Goal: Communication & Community: Answer question/provide support

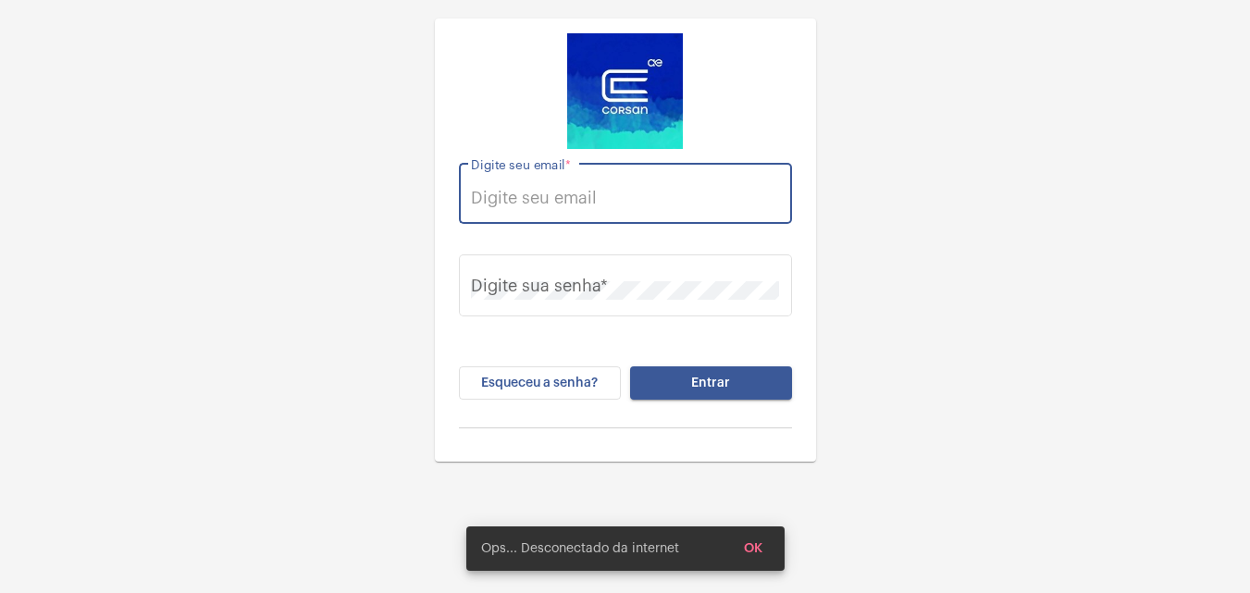
click at [656, 203] on input "Digite seu email *" at bounding box center [625, 198] width 308 height 19
click at [649, 191] on input "Digite seu email *" at bounding box center [625, 198] width 308 height 19
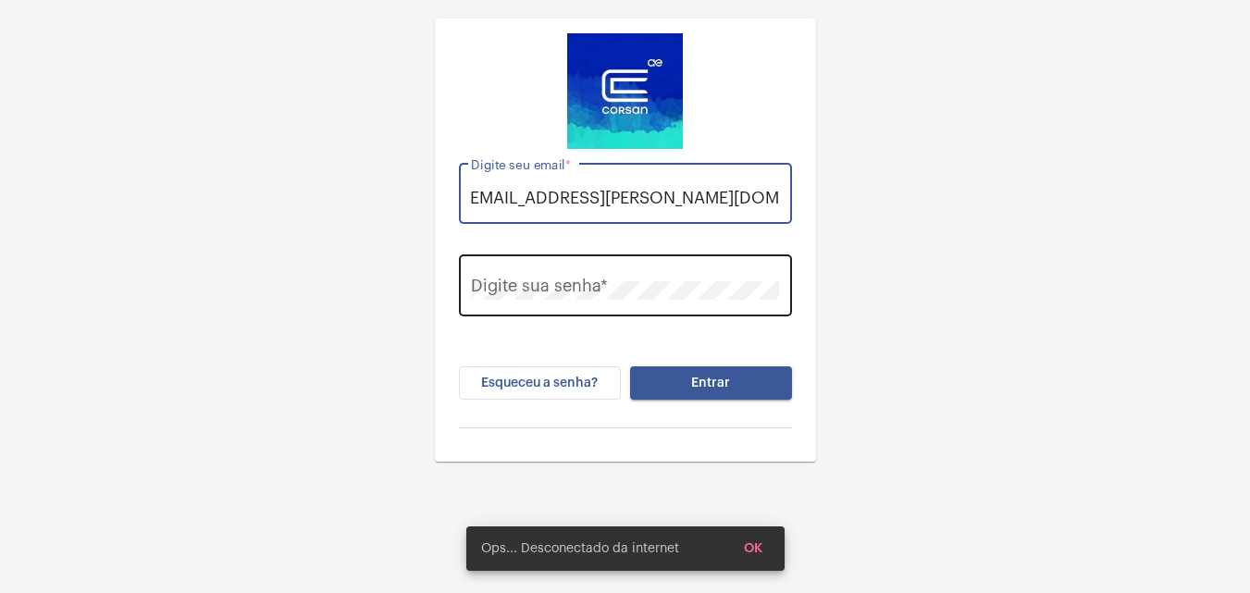
type input "[EMAIL_ADDRESS][PERSON_NAME][DOMAIN_NAME]"
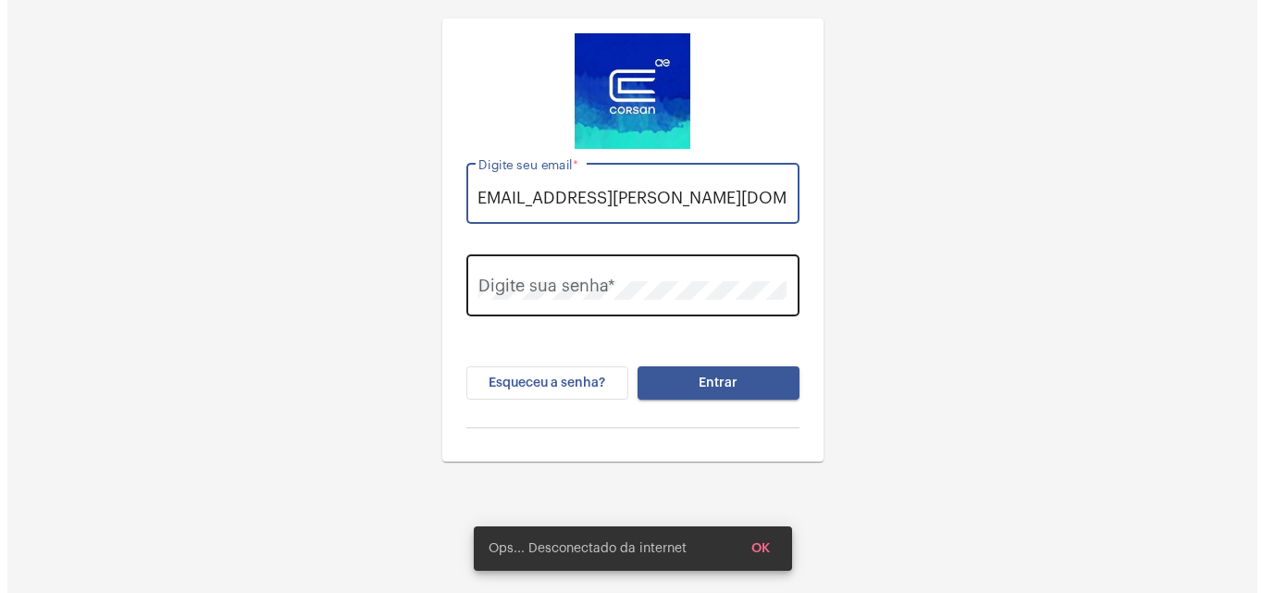
scroll to position [0, 0]
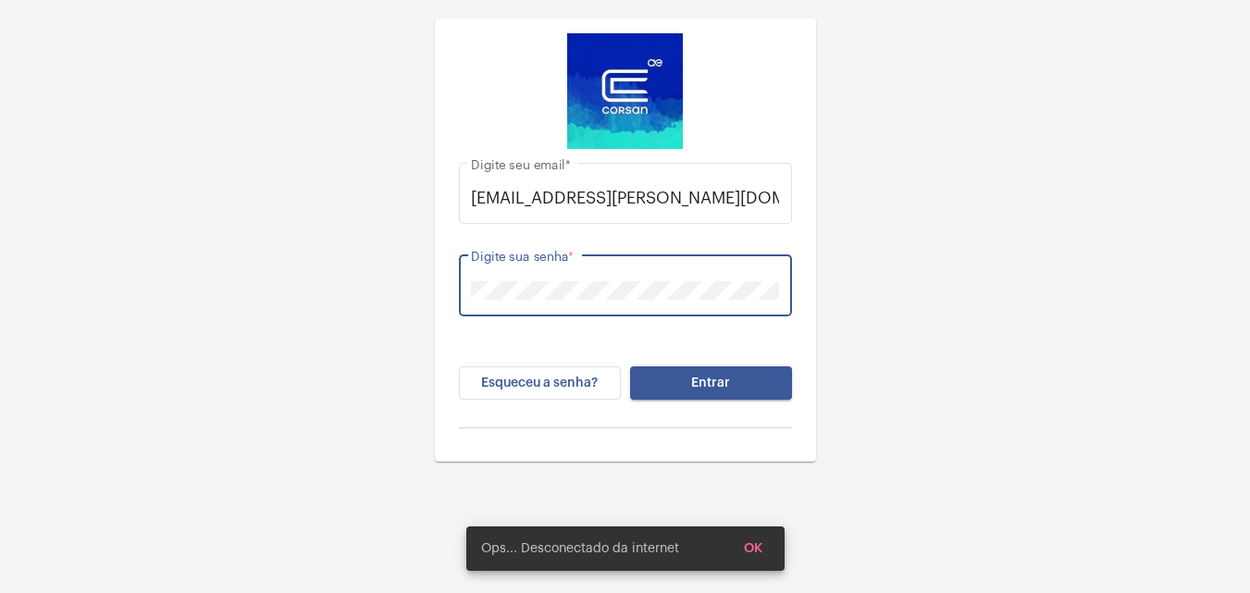
click at [770, 383] on button "Entrar" at bounding box center [711, 382] width 162 height 33
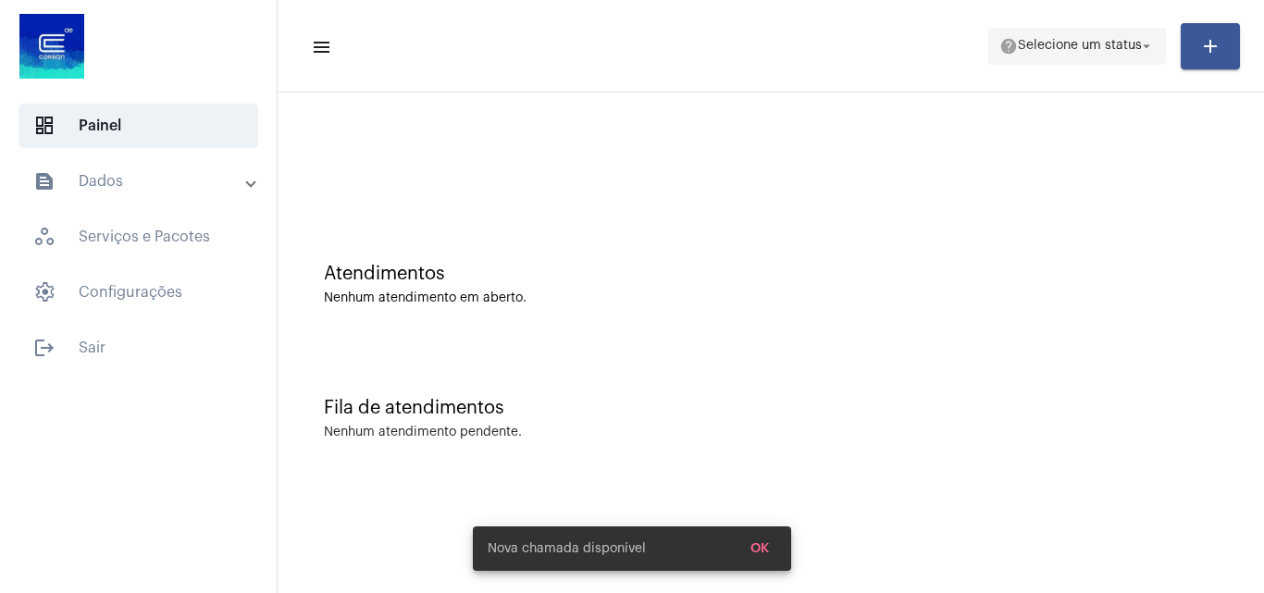
click at [1097, 45] on span "Selecione um status" at bounding box center [1080, 46] width 124 height 13
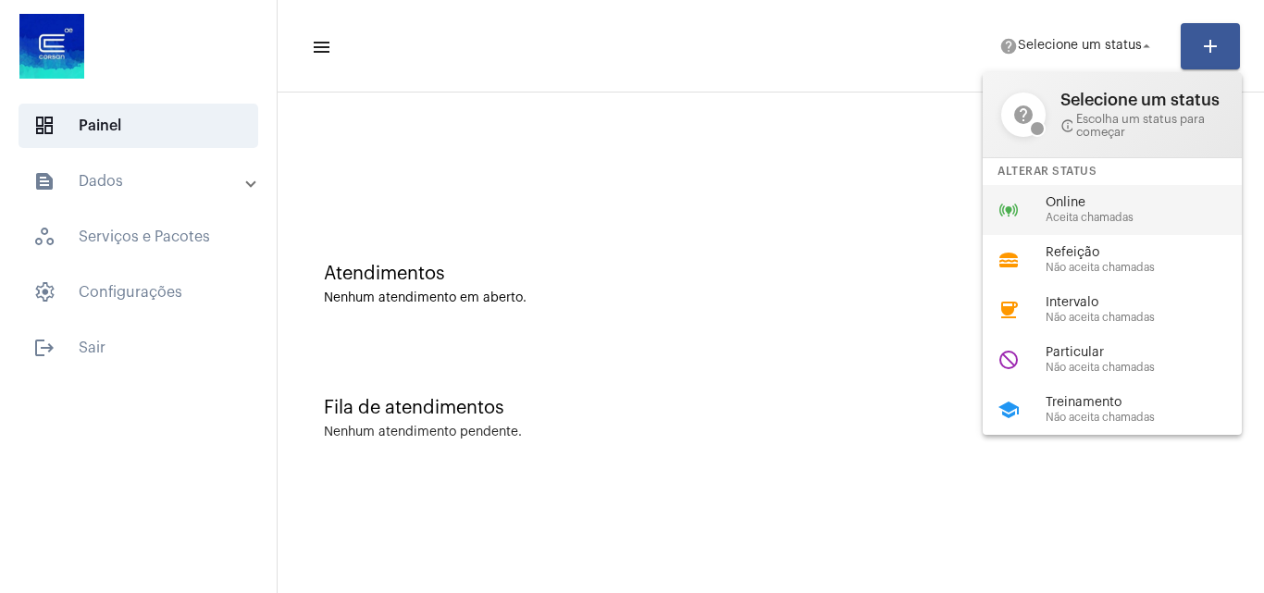
click at [1086, 215] on span "Aceita chamadas" at bounding box center [1151, 218] width 211 height 12
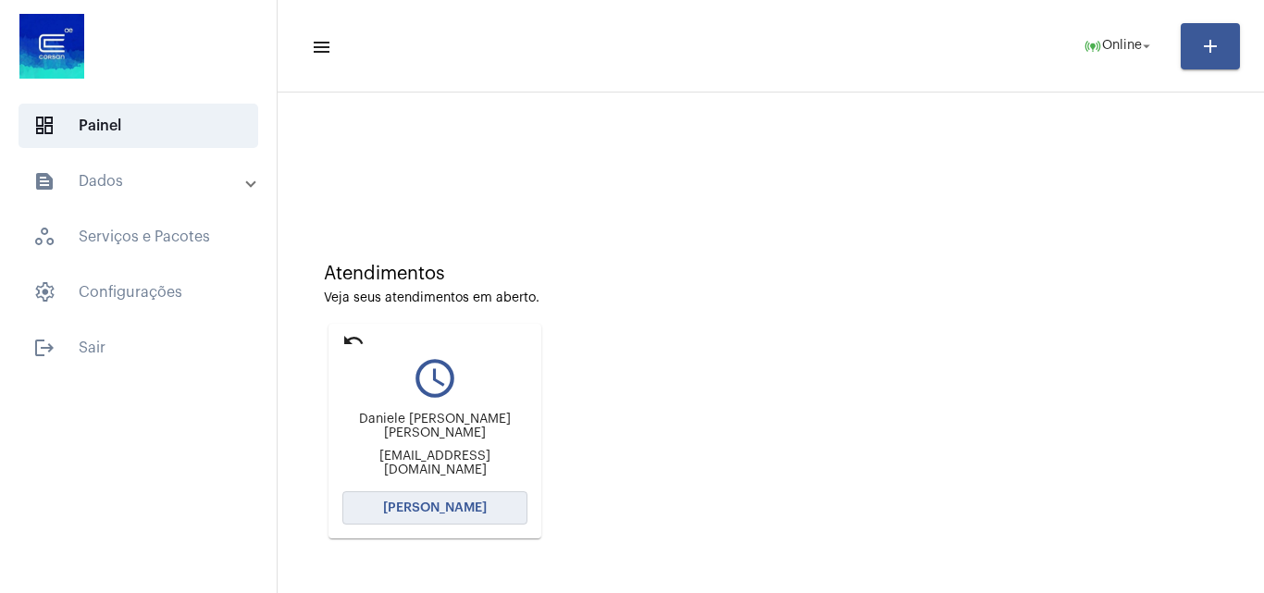
click at [486, 503] on button "Abrir Chamada" at bounding box center [434, 507] width 185 height 33
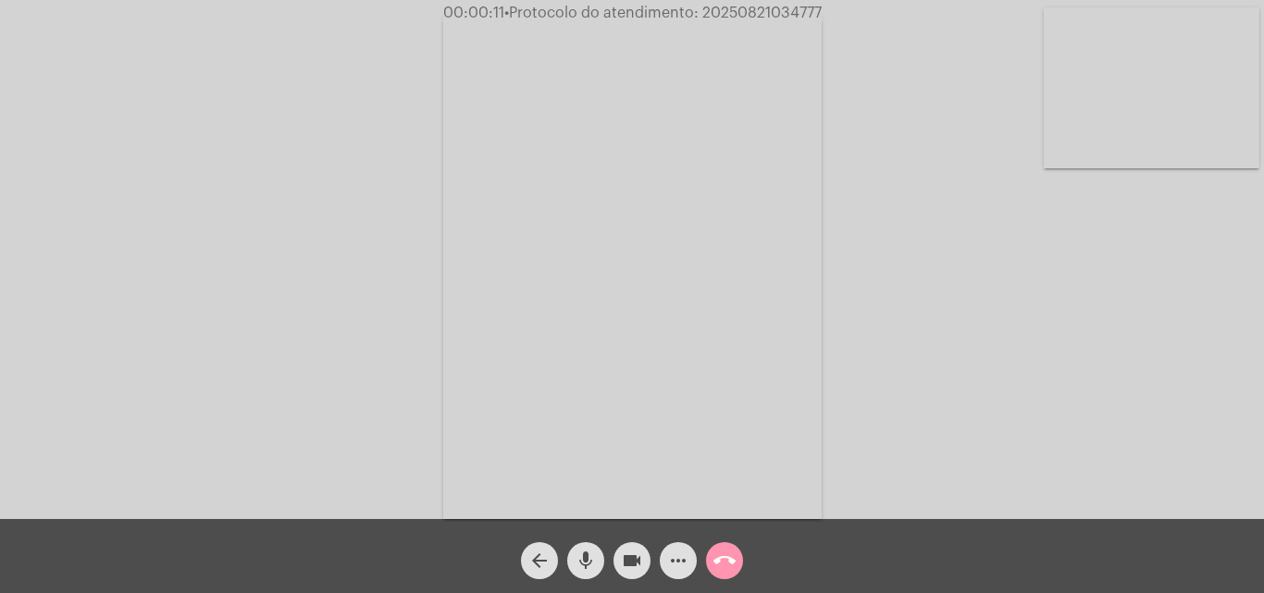
click at [122, 289] on div "Acessando Câmera e Microfone..." at bounding box center [632, 264] width 1260 height 519
click at [1197, 83] on video at bounding box center [1152, 87] width 216 height 161
click at [285, 234] on video at bounding box center [233, 264] width 216 height 287
click at [1087, 72] on video at bounding box center [1152, 87] width 216 height 161
click at [269, 251] on video at bounding box center [233, 264] width 216 height 287
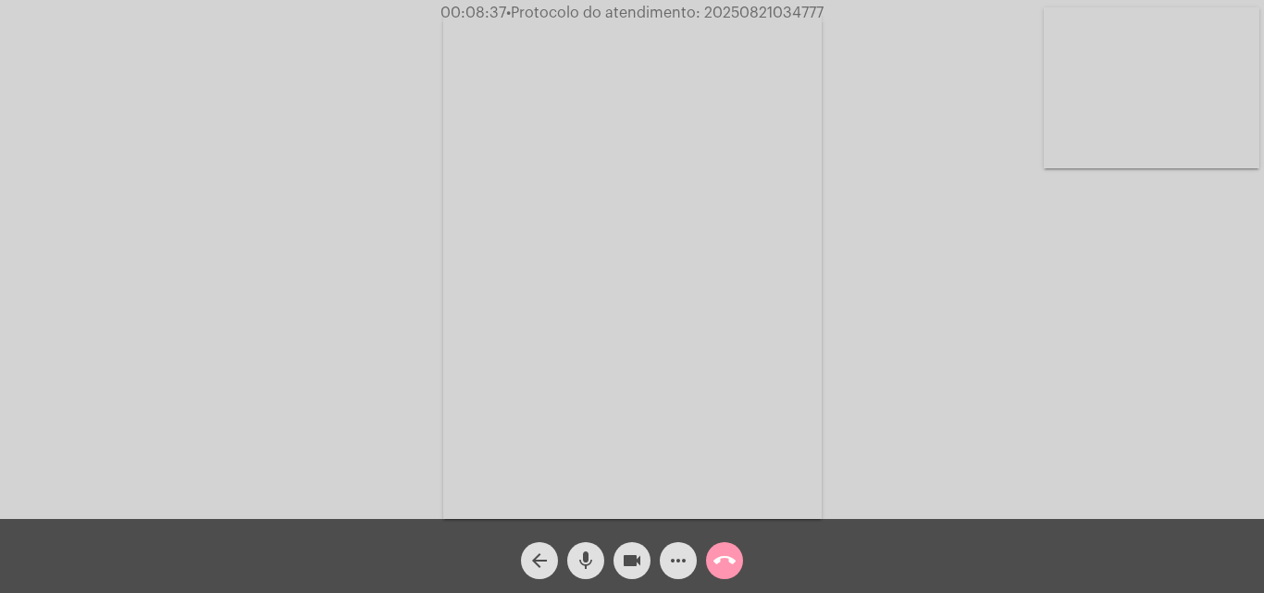
click at [669, 572] on mat-icon "more_horiz" at bounding box center [678, 561] width 22 height 22
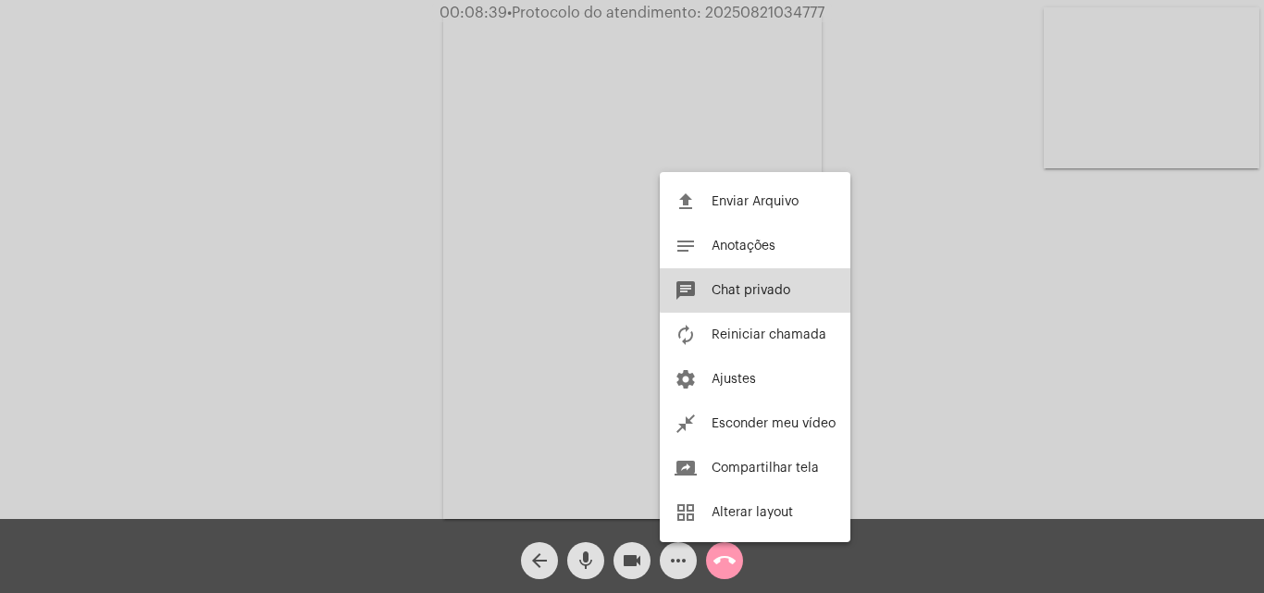
click at [766, 287] on span "Chat privado" at bounding box center [751, 290] width 79 height 13
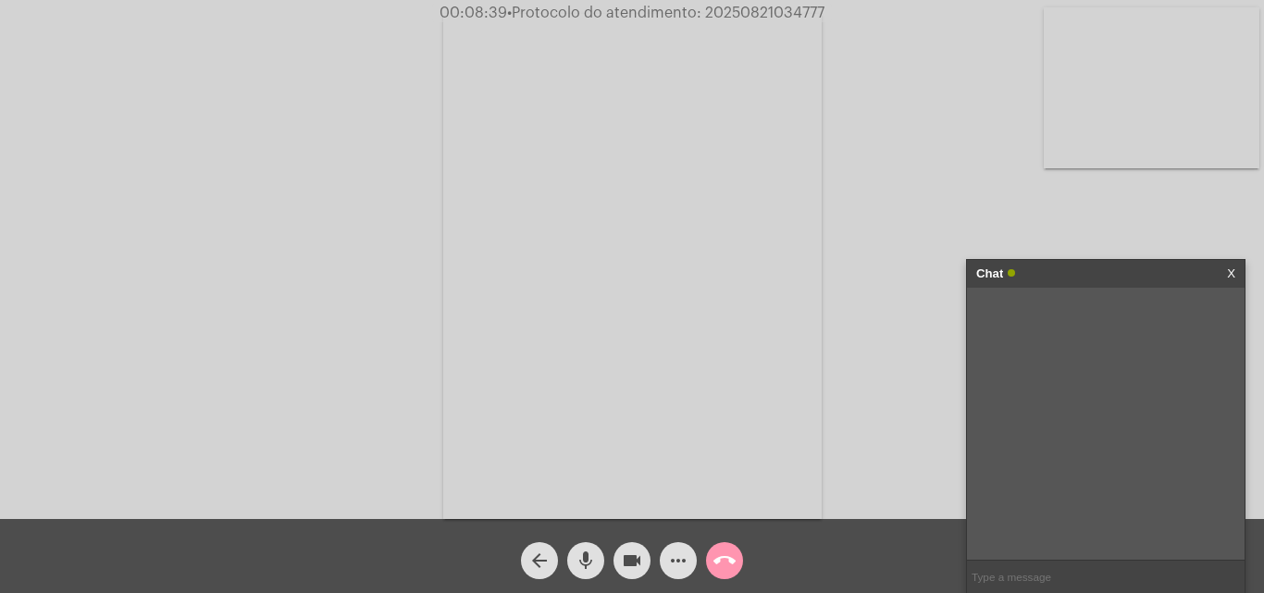
click at [1047, 572] on input "text" at bounding box center [1106, 577] width 278 height 32
paste input "0800.9790066"
type input "0800.9790066"
click at [769, 14] on span "• Protocolo do atendimento: 20250821034777" at bounding box center [663, 13] width 317 height 15
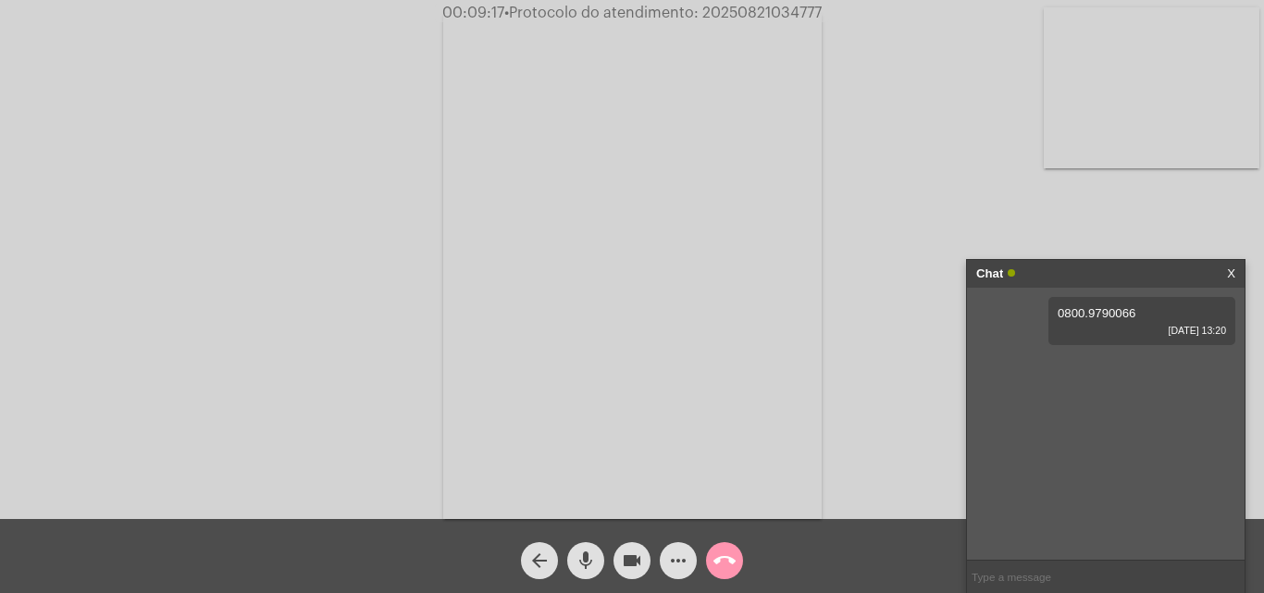
copy span "20250821034777"
click at [812, 338] on video at bounding box center [632, 266] width 378 height 505
click at [180, 236] on video at bounding box center [282, 264] width 378 height 505
click at [723, 566] on mat-icon "call_end" at bounding box center [724, 561] width 22 height 22
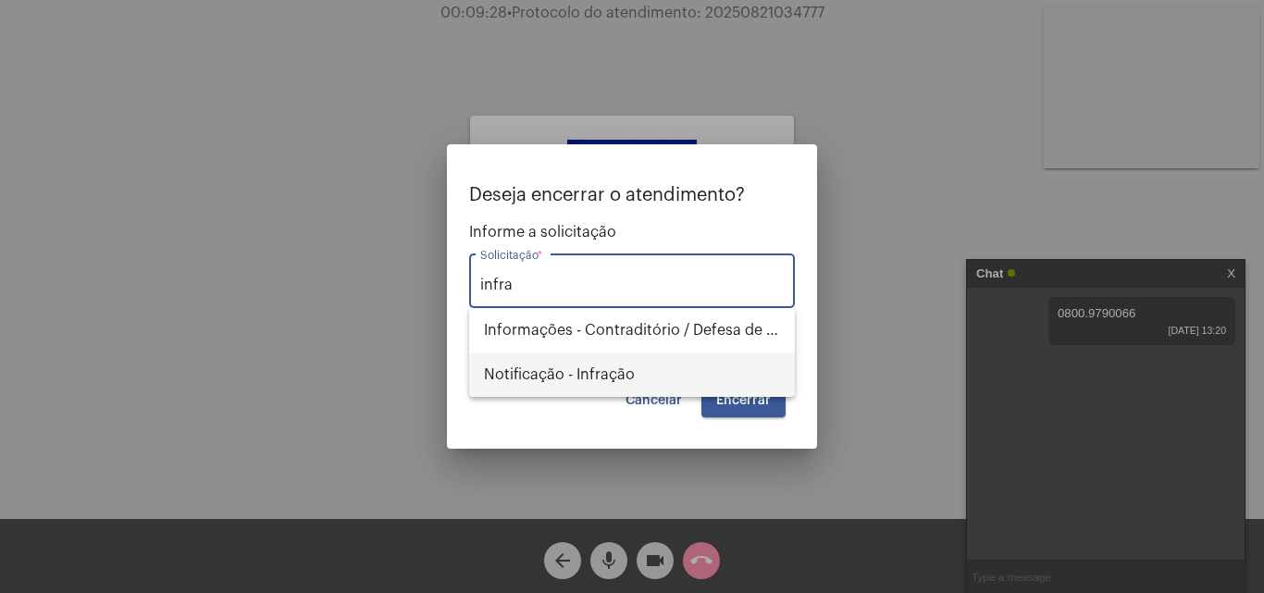
click at [590, 378] on span "Notificação - Infração" at bounding box center [632, 375] width 296 height 44
type input "Notificação - Infração"
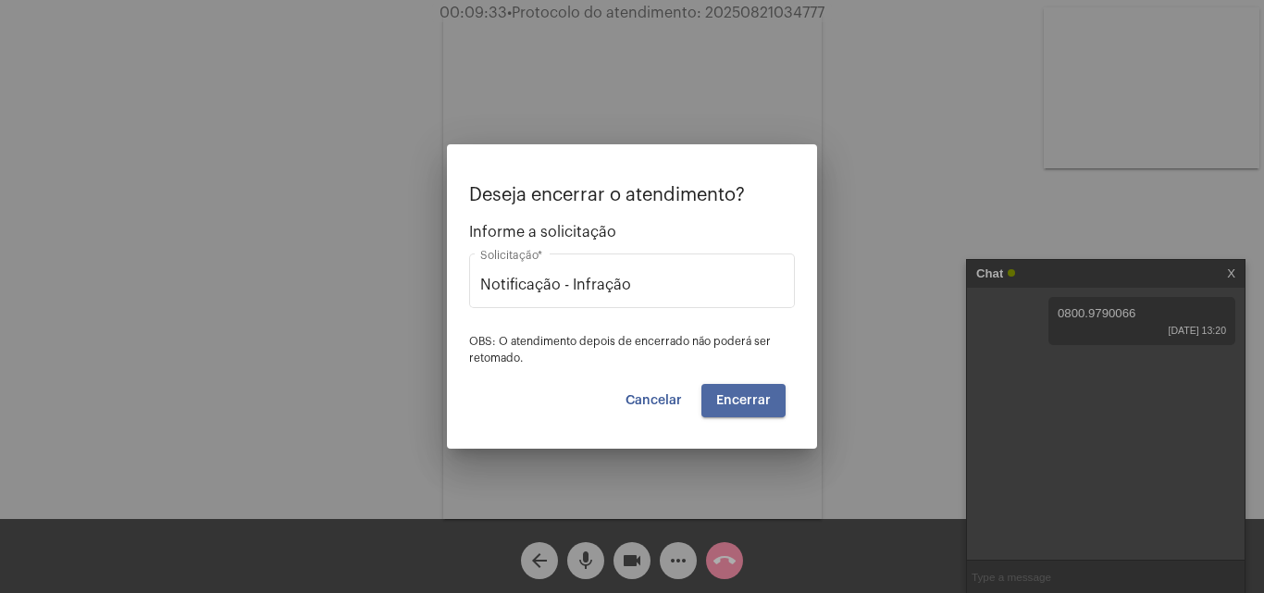
click at [760, 397] on span "Encerrar" at bounding box center [743, 400] width 55 height 13
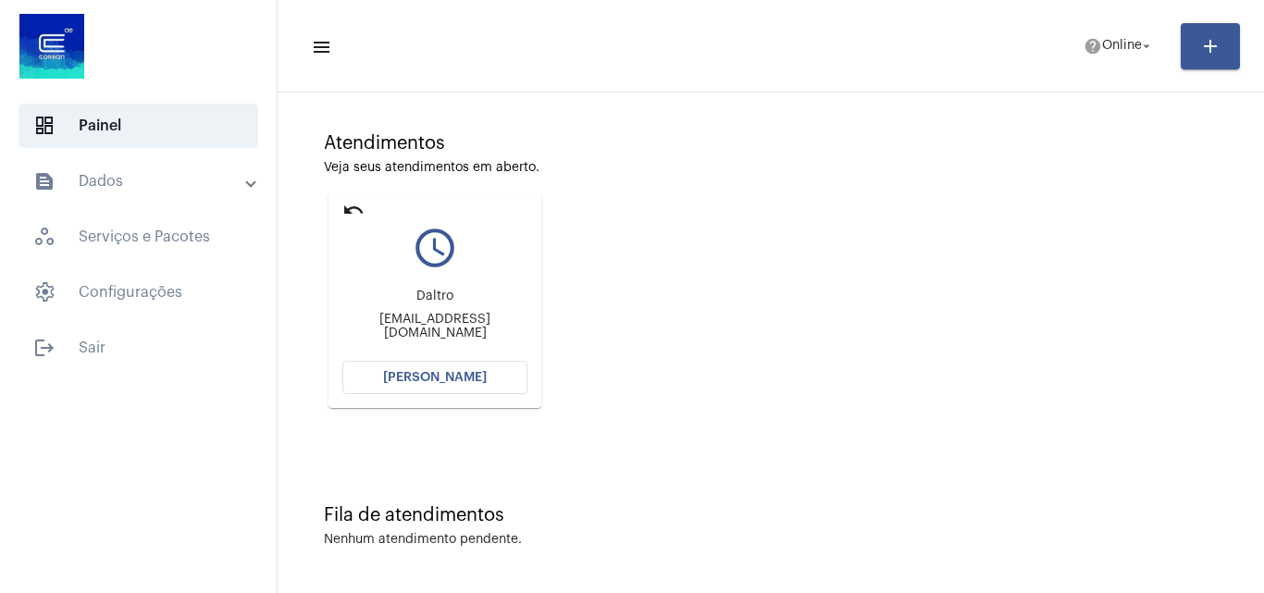
scroll to position [130, 0]
click at [453, 370] on button "Abrir Chamada" at bounding box center [434, 377] width 185 height 33
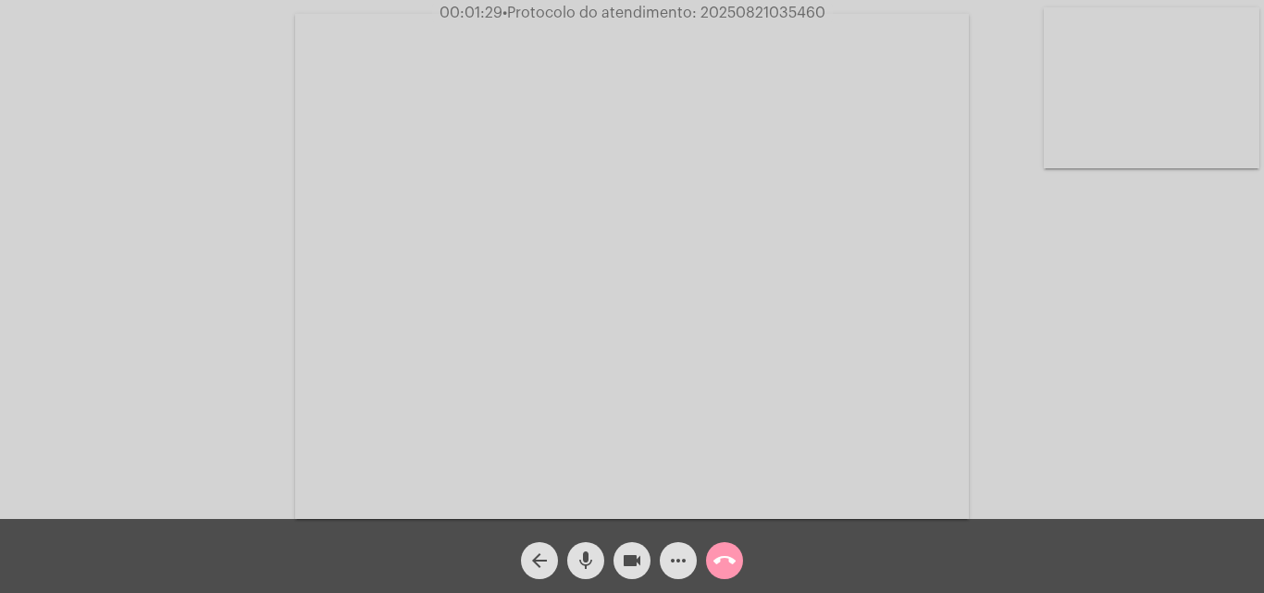
click at [1168, 64] on video at bounding box center [1152, 87] width 216 height 161
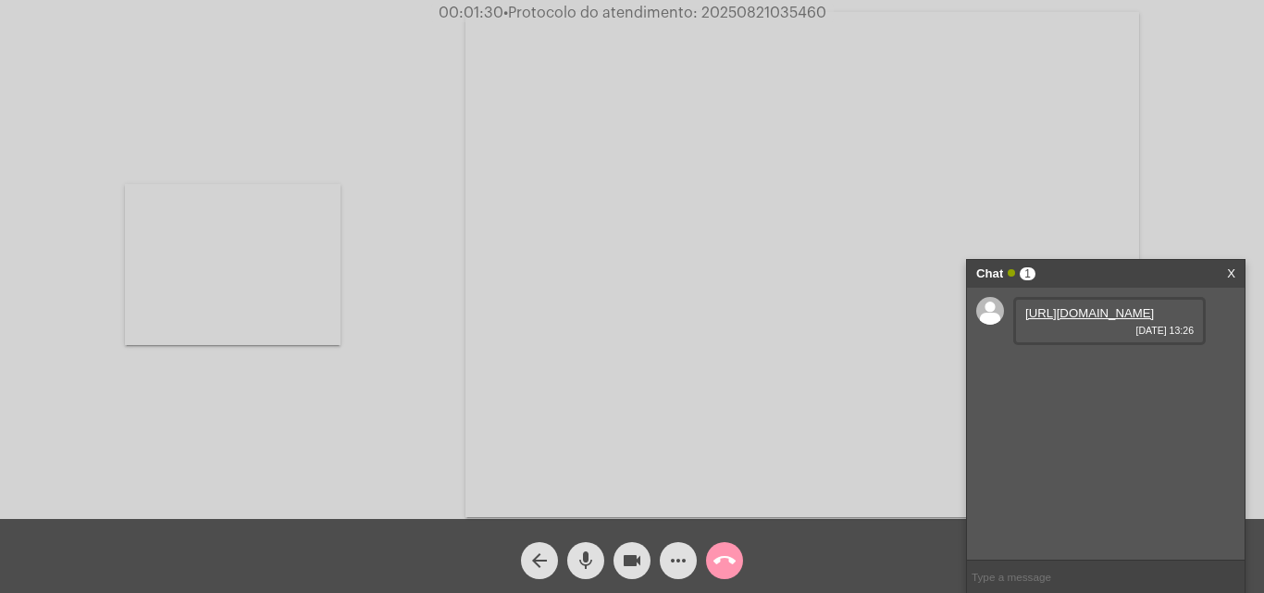
click at [1100, 320] on link "https://neft-transfer-bucket.s3.amazonaws.com/temp-97779c15-f39f-6a62-ebed-0e27…" at bounding box center [1089, 313] width 129 height 14
click at [1058, 373] on link "https://neft-transfer-bucket.s3.amazonaws.com/temp-d4f7d91f-3377-4214-8680-e10e…" at bounding box center [1089, 366] width 129 height 14
click at [272, 232] on video at bounding box center [233, 264] width 216 height 161
click at [766, 13] on span "• Protocolo do atendimento: 20250821035460" at bounding box center [665, 13] width 323 height 15
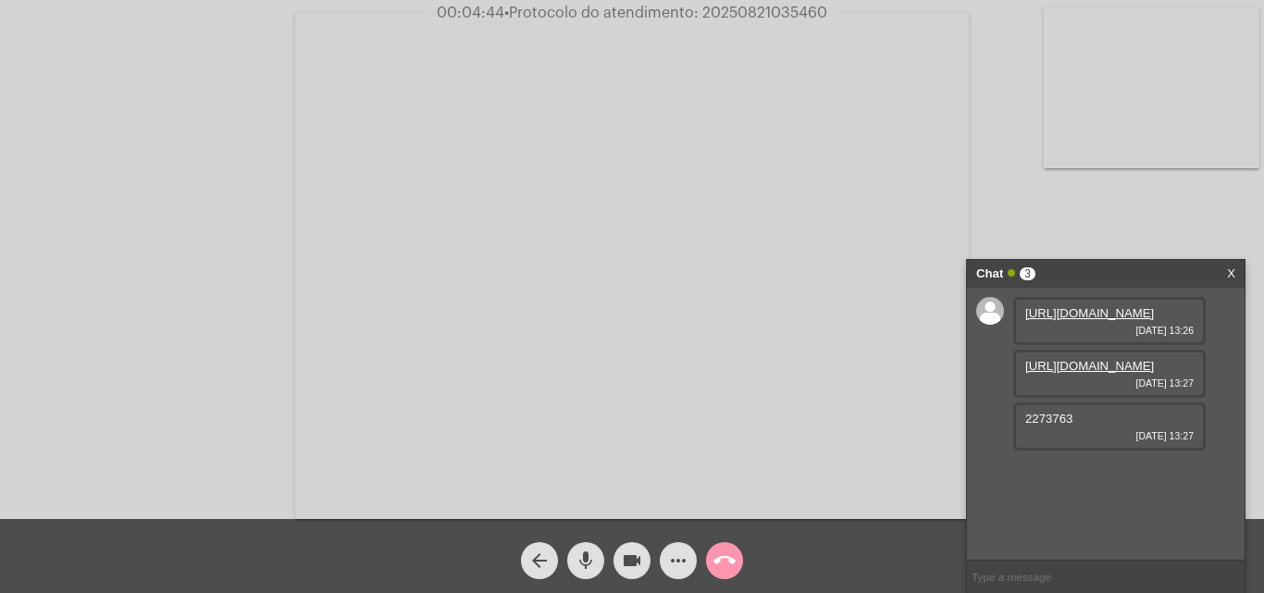
copy span "20250821035460"
click at [1066, 583] on input "text" at bounding box center [1106, 577] width 278 height 32
paste input "20250821035460"
type input "20250821035460"
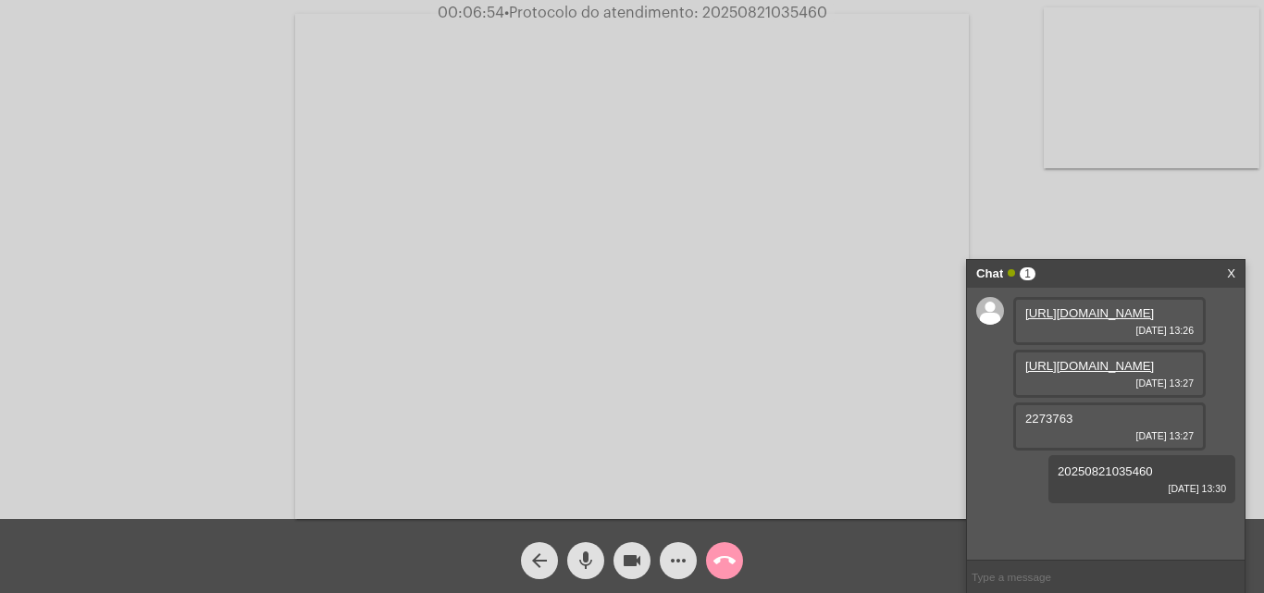
click at [725, 552] on mat-icon "call_end" at bounding box center [724, 561] width 22 height 22
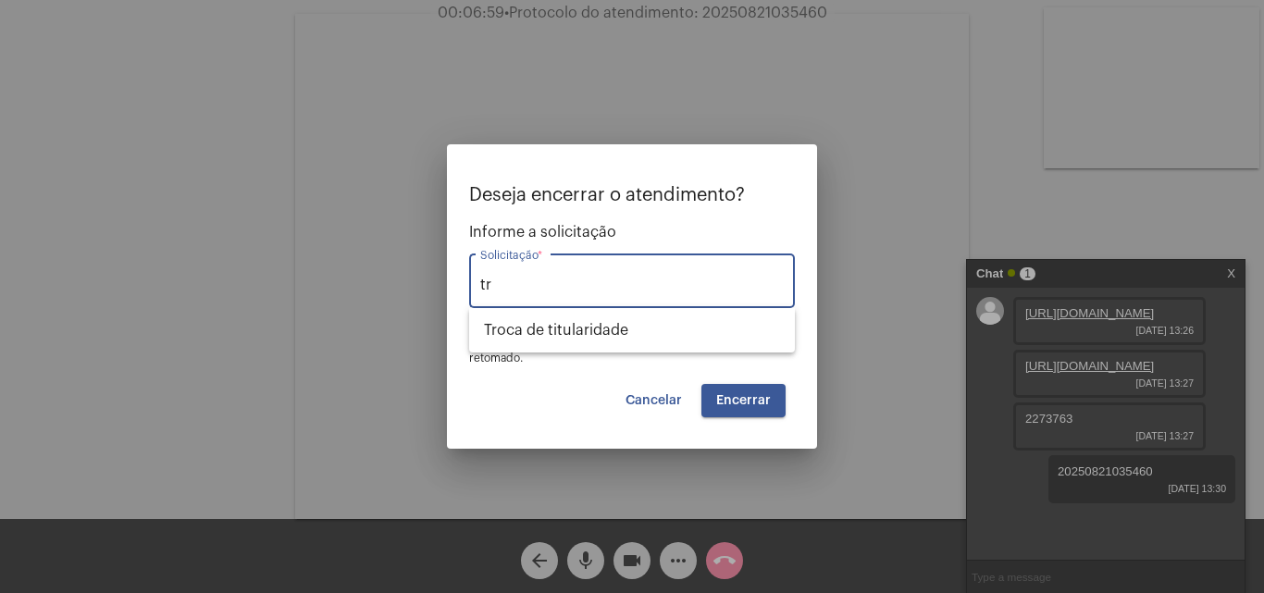
type input "t"
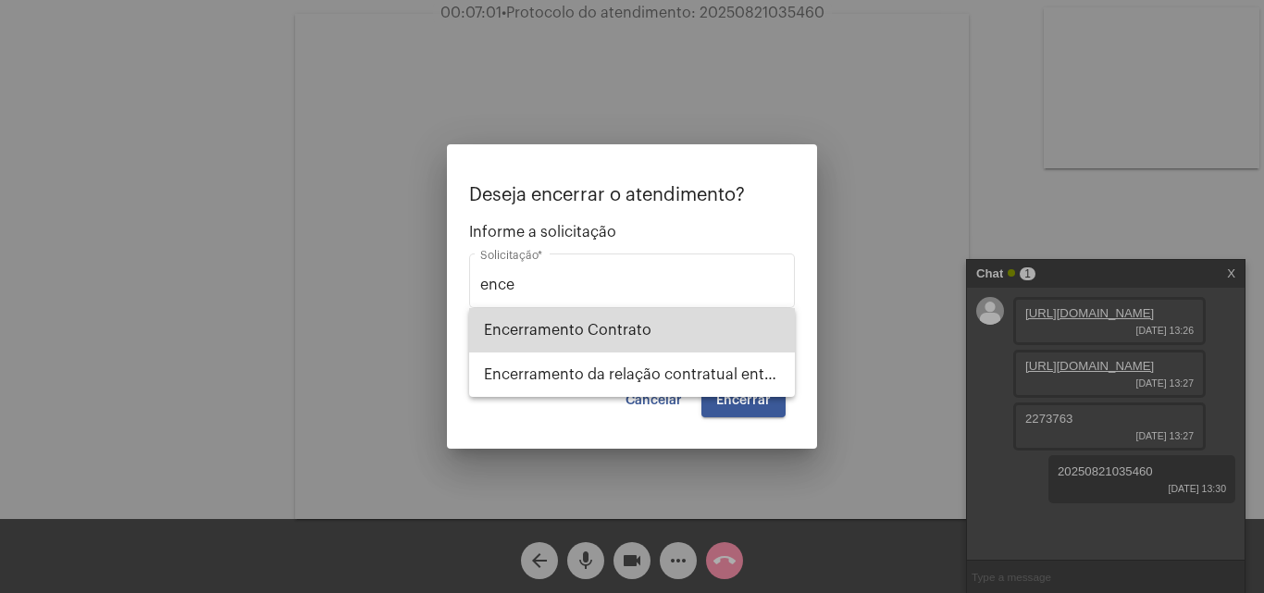
click at [644, 321] on span "Encerramento Contrato" at bounding box center [632, 330] width 296 height 44
type input "Encerramento Contrato"
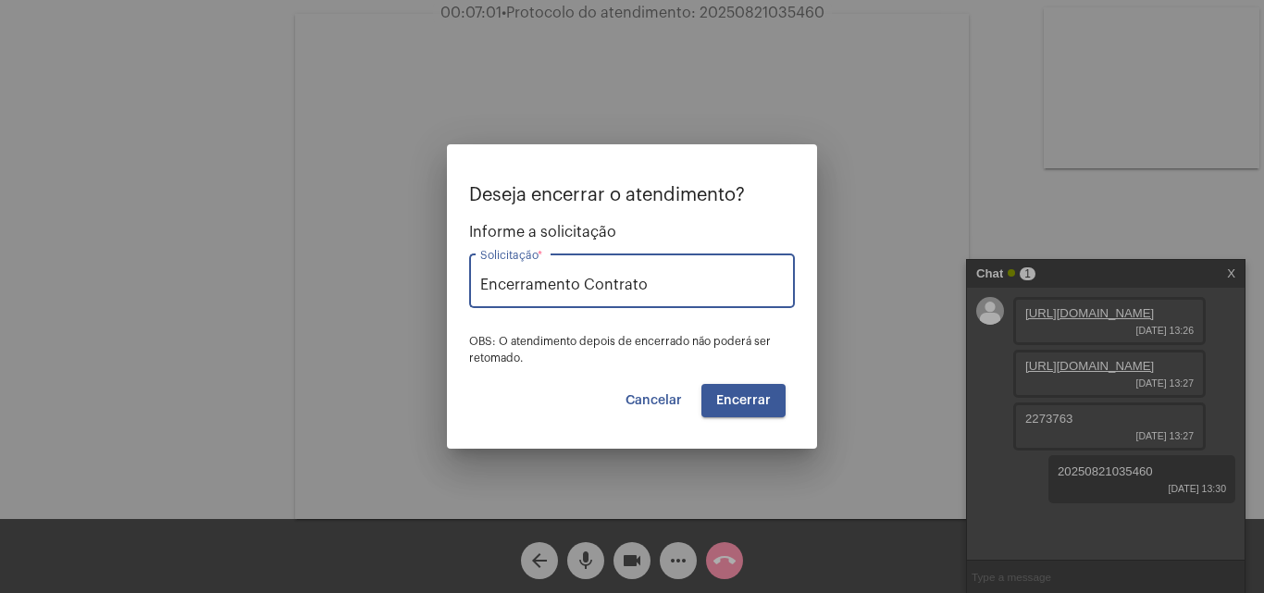
click at [724, 400] on span "Encerrar" at bounding box center [743, 400] width 55 height 13
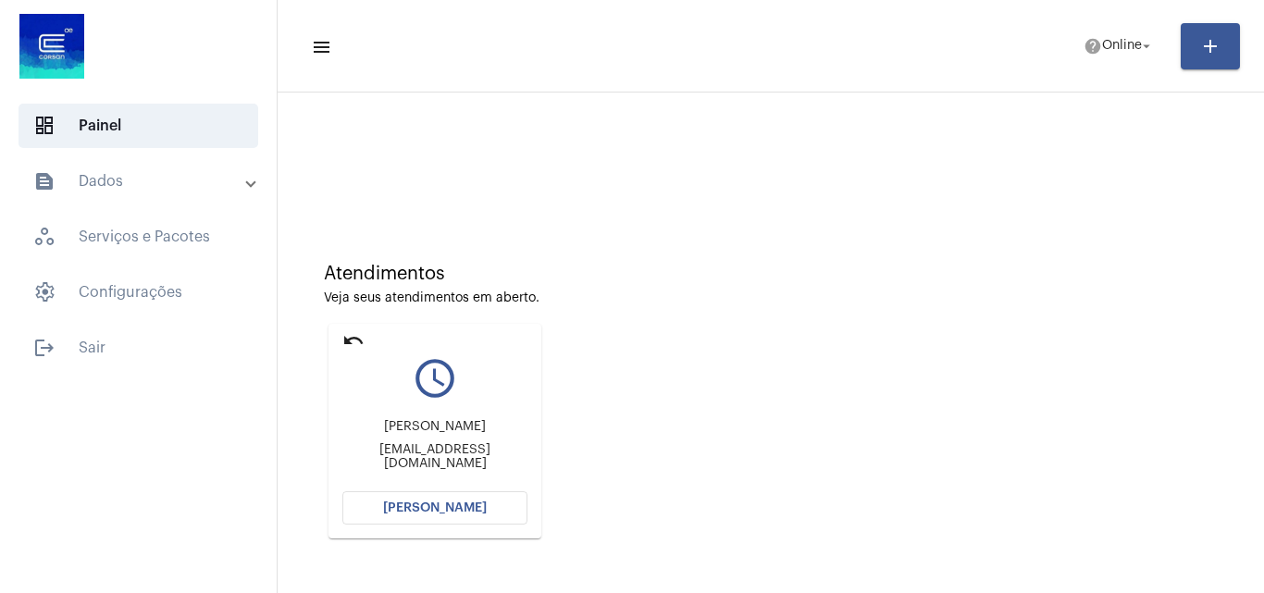
click at [484, 504] on button "Abrir Chamada" at bounding box center [434, 507] width 185 height 33
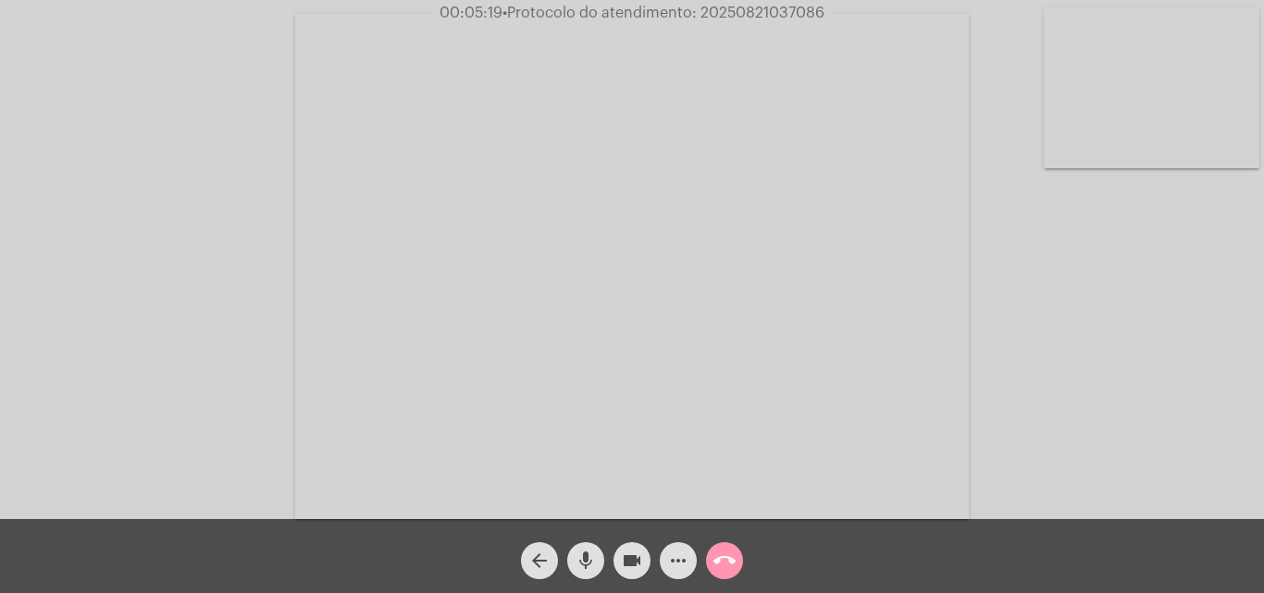
click at [1184, 130] on video at bounding box center [1152, 87] width 216 height 161
click at [270, 267] on video at bounding box center [233, 264] width 216 height 161
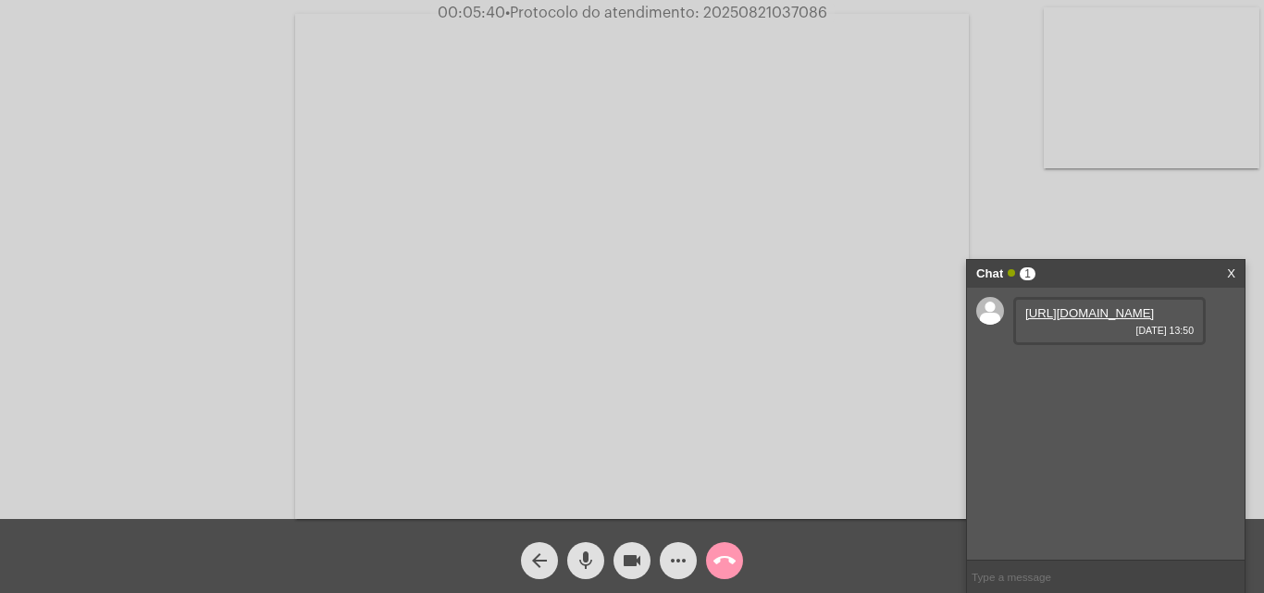
click at [1090, 320] on link "https://neft-transfer-bucket.s3.amazonaws.com/temp-64f2226f-8874-953e-9d68-3008…" at bounding box center [1089, 313] width 129 height 14
click at [146, 98] on div "Acessando Câmera e Microfone..." at bounding box center [632, 264] width 1260 height 519
click at [774, 12] on span "• Protocolo do atendimento: 20250821037086" at bounding box center [663, 13] width 322 height 15
click at [729, 556] on mat-icon "call_end" at bounding box center [724, 561] width 22 height 22
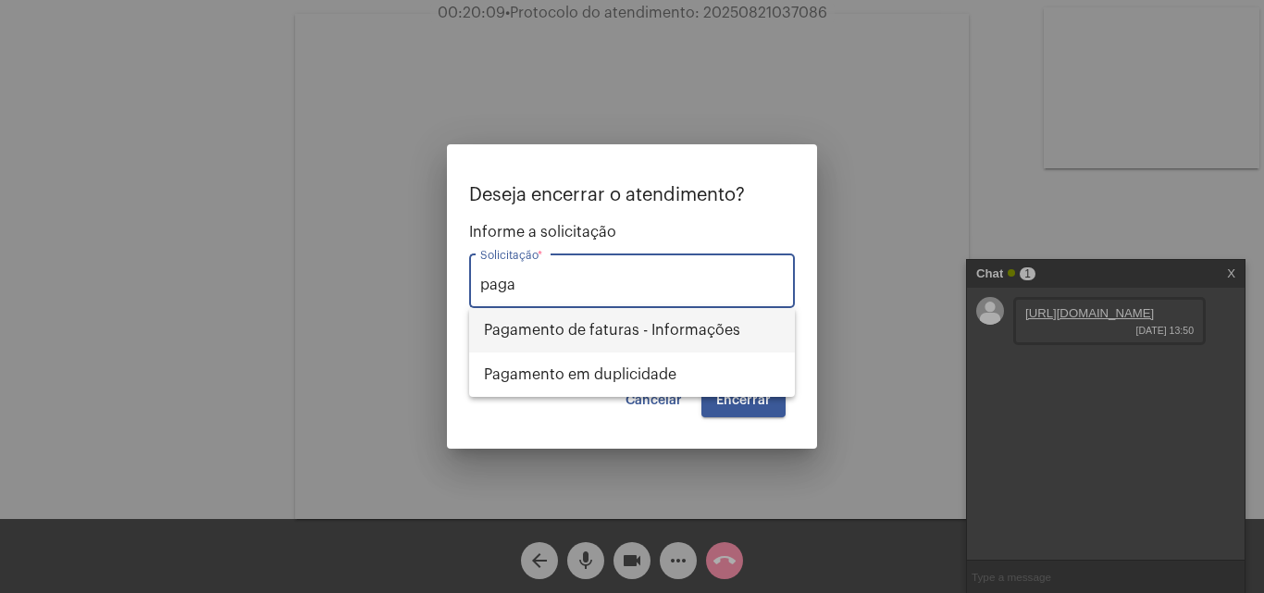
click at [655, 327] on span "Pagamento de faturas - Informações" at bounding box center [632, 330] width 296 height 44
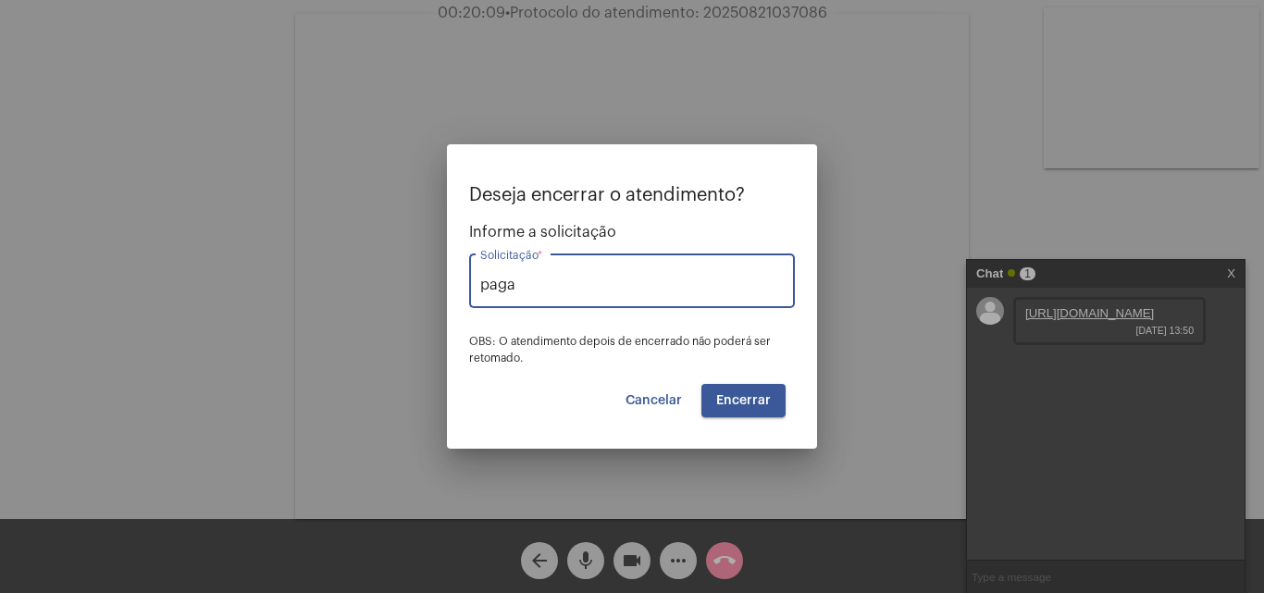
type input "Pagamento de faturas - Informações"
click at [727, 394] on span "Encerrar" at bounding box center [743, 400] width 55 height 13
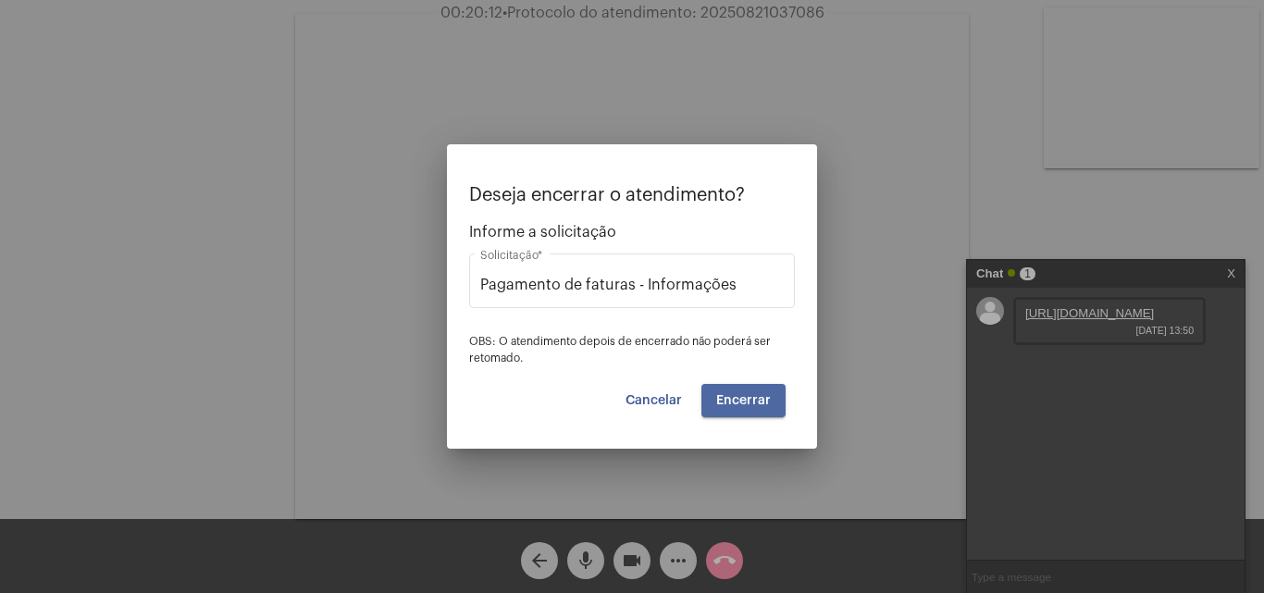
click at [763, 408] on button "Encerrar" at bounding box center [743, 400] width 84 height 33
click at [764, 408] on button "Encerrar" at bounding box center [743, 400] width 84 height 33
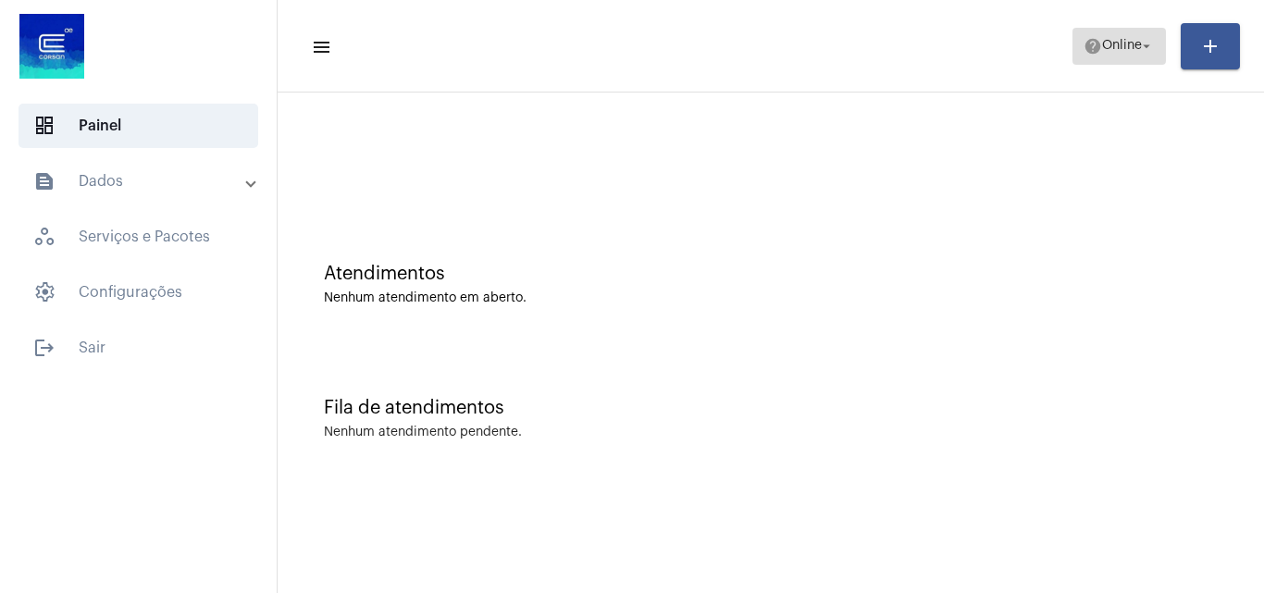
click at [1084, 43] on mat-icon "help" at bounding box center [1093, 46] width 19 height 19
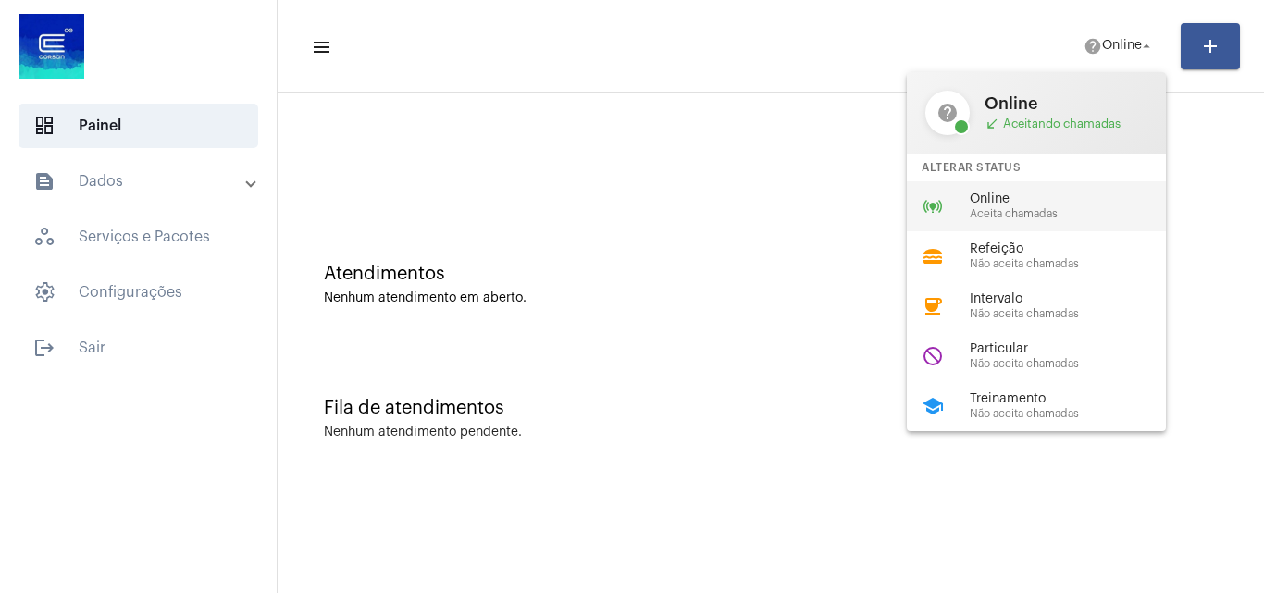
click at [1033, 192] on span "Online" at bounding box center [1075, 199] width 211 height 14
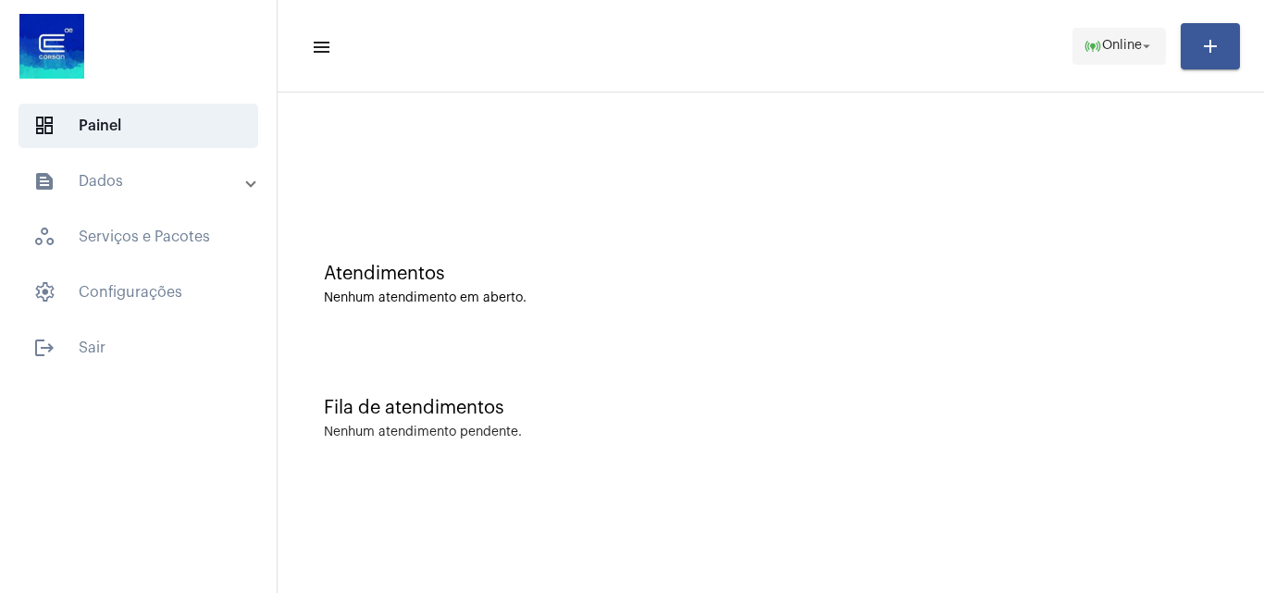
click at [1074, 38] on button "online_prediction Online arrow_drop_down" at bounding box center [1119, 46] width 93 height 37
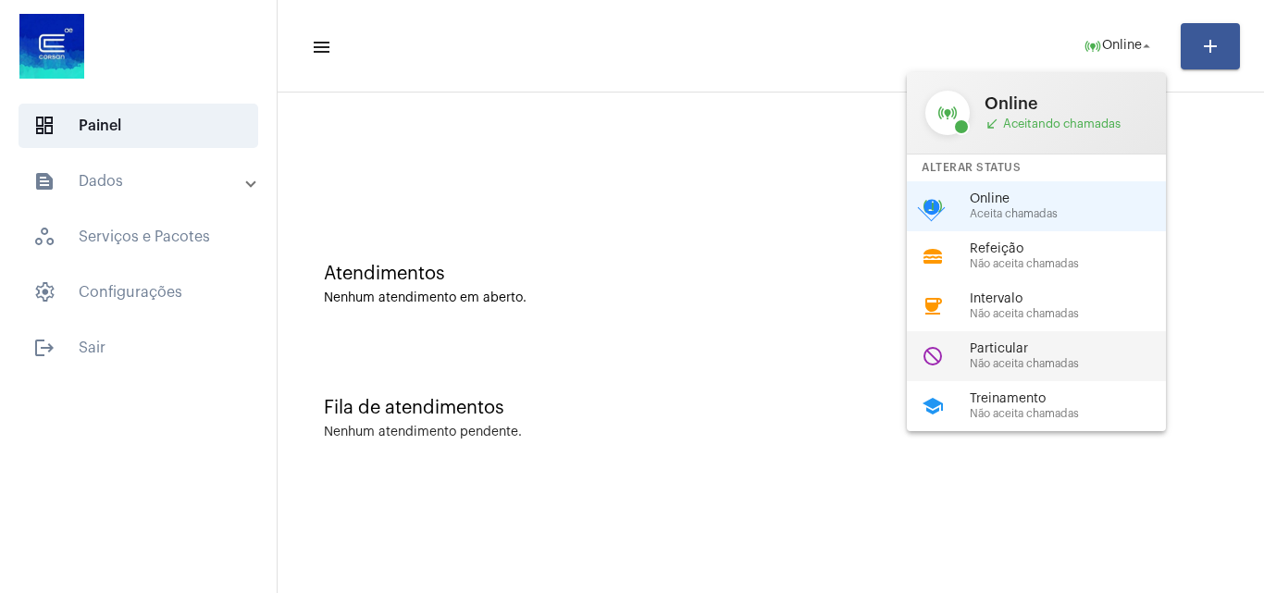
click at [993, 360] on span "Não aceita chamadas" at bounding box center [1075, 364] width 211 height 12
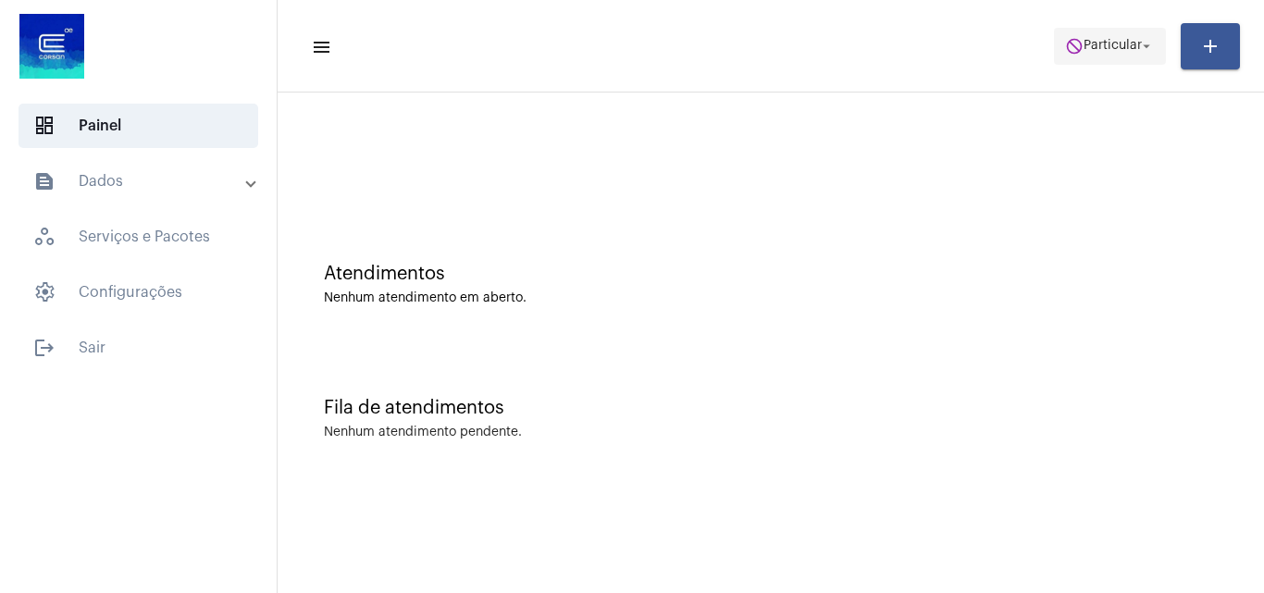
click at [1092, 46] on span "Particular" at bounding box center [1113, 46] width 58 height 13
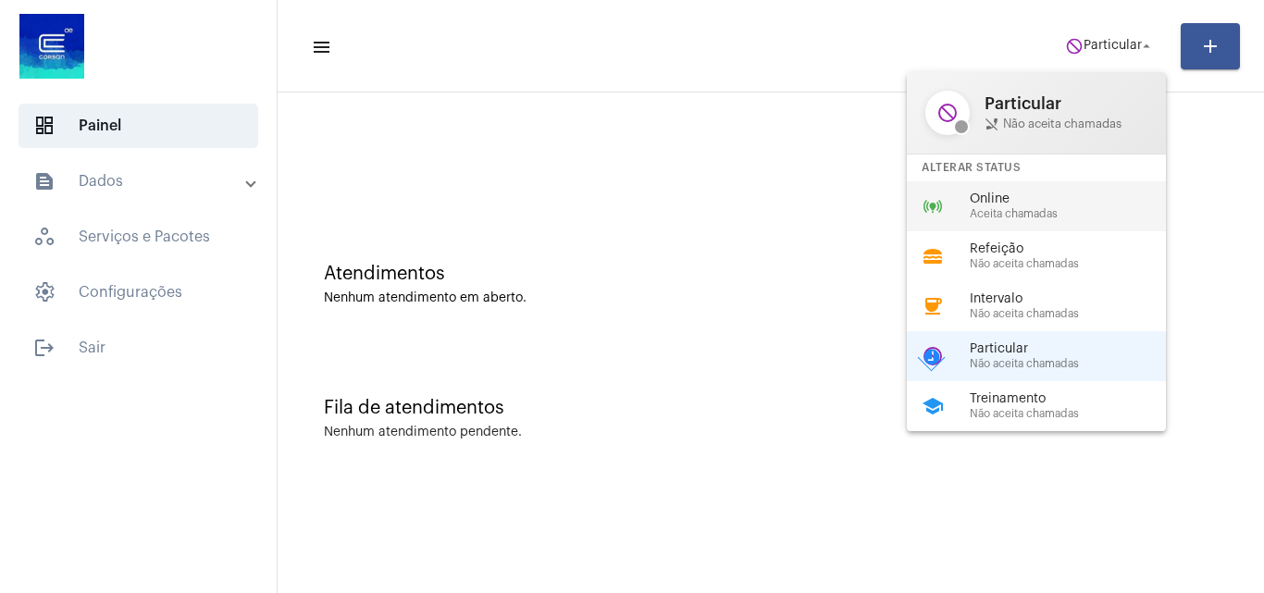
click at [1020, 215] on span "Aceita chamadas" at bounding box center [1075, 214] width 211 height 12
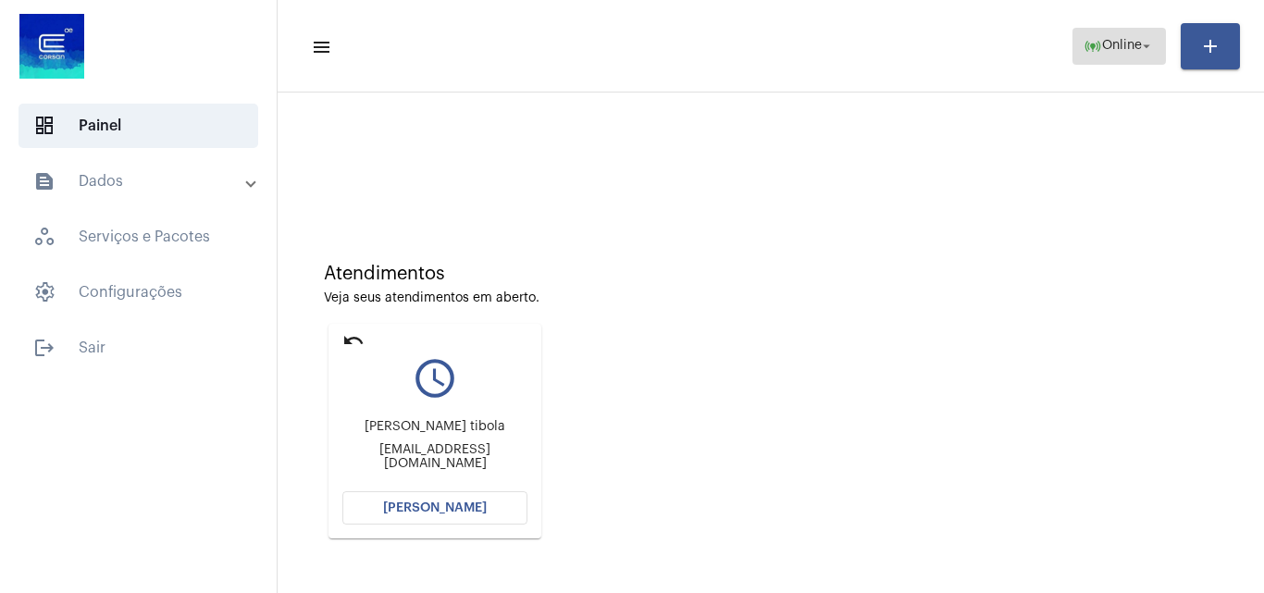
click at [1097, 53] on span "online_prediction Online arrow_drop_down" at bounding box center [1119, 45] width 71 height 33
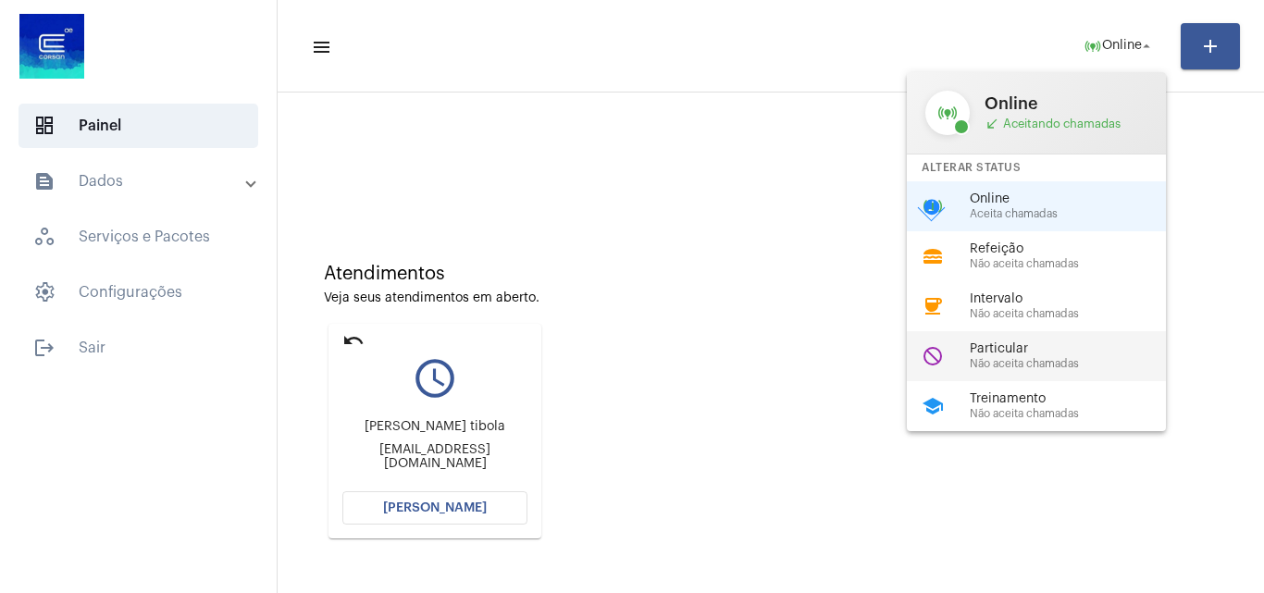
click at [1039, 350] on span "Particular" at bounding box center [1075, 349] width 211 height 14
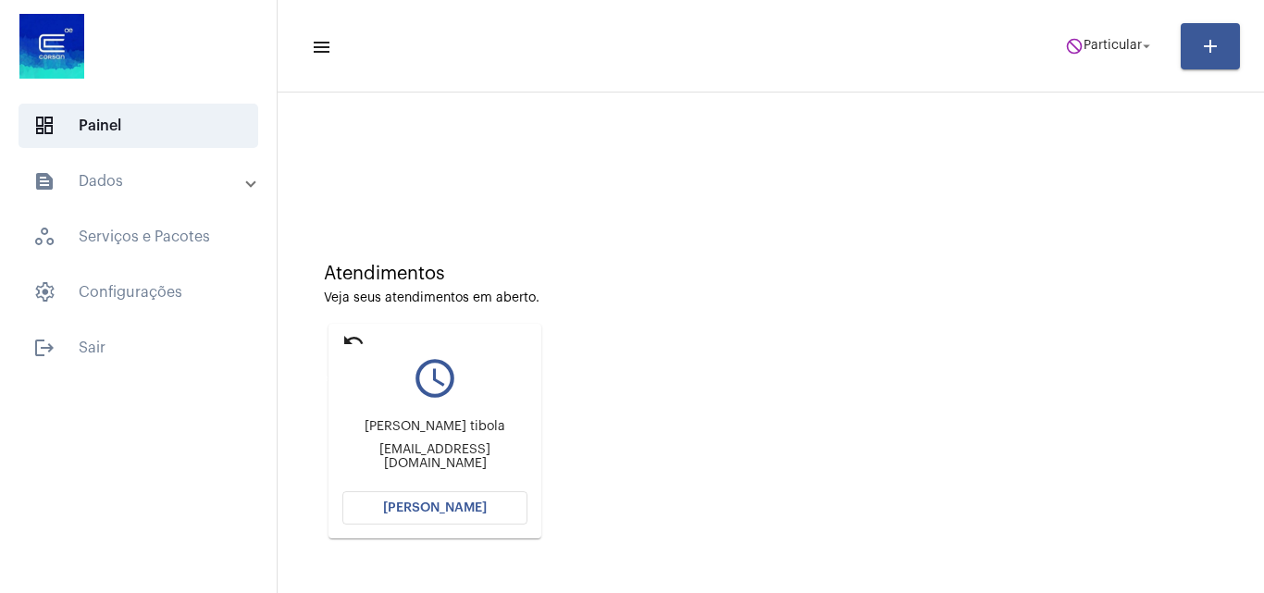
click at [361, 340] on mat-icon "undo" at bounding box center [353, 340] width 22 height 22
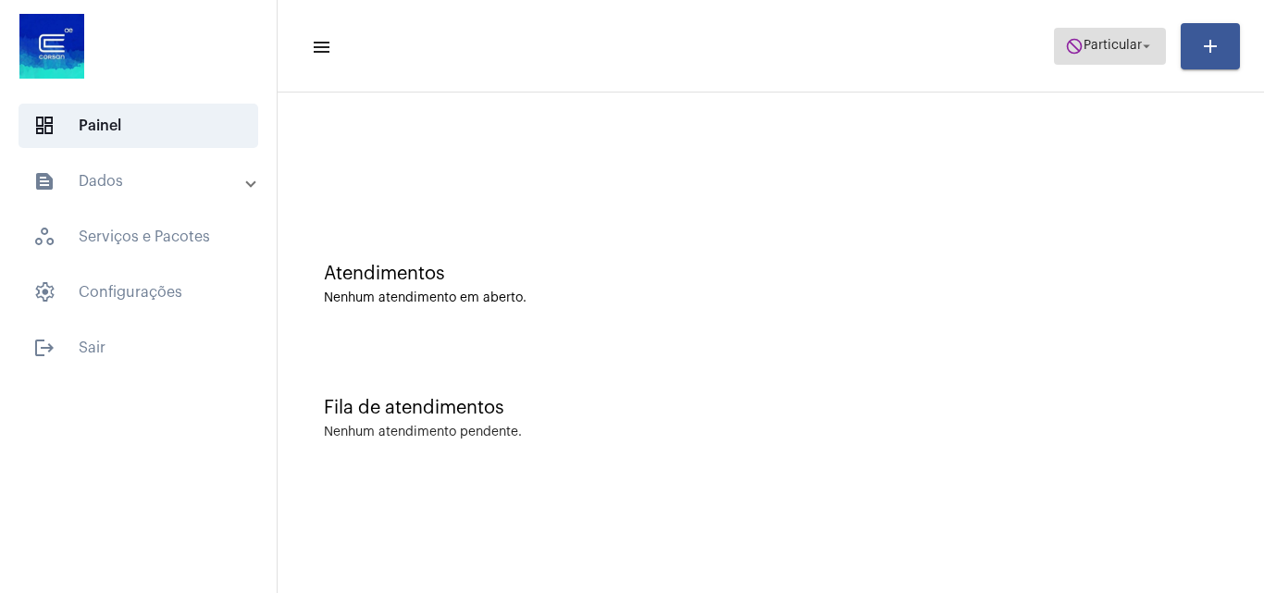
click at [1128, 35] on span "do_not_disturb Particular arrow_drop_down" at bounding box center [1110, 45] width 90 height 33
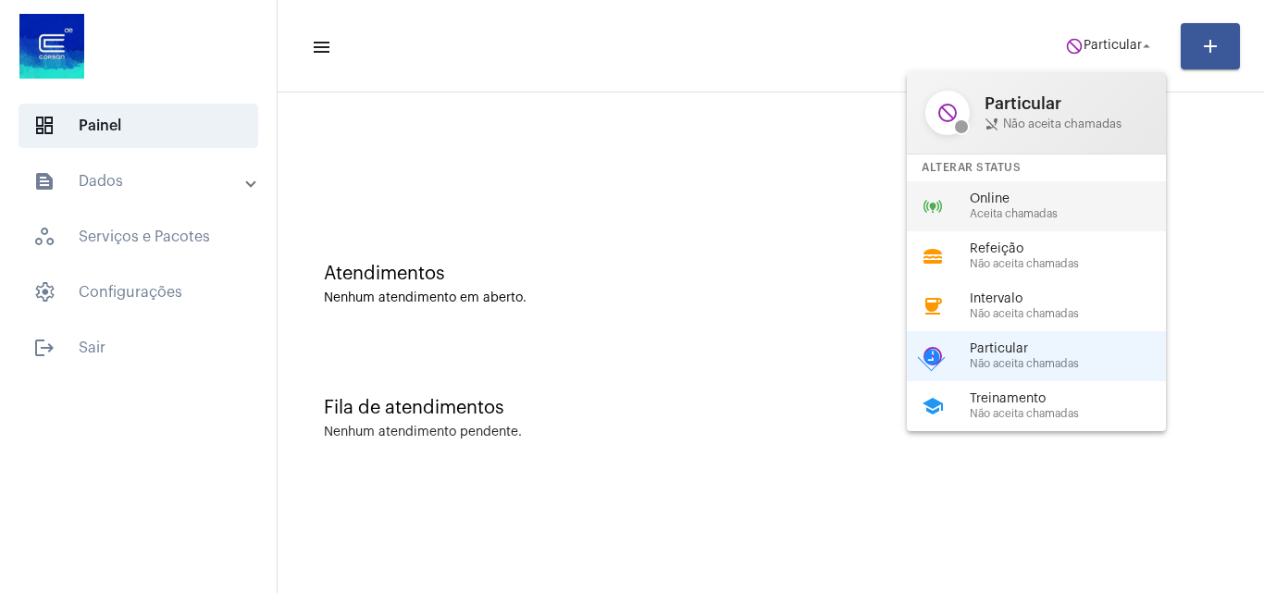
click at [1001, 204] on span "Online" at bounding box center [1075, 199] width 211 height 14
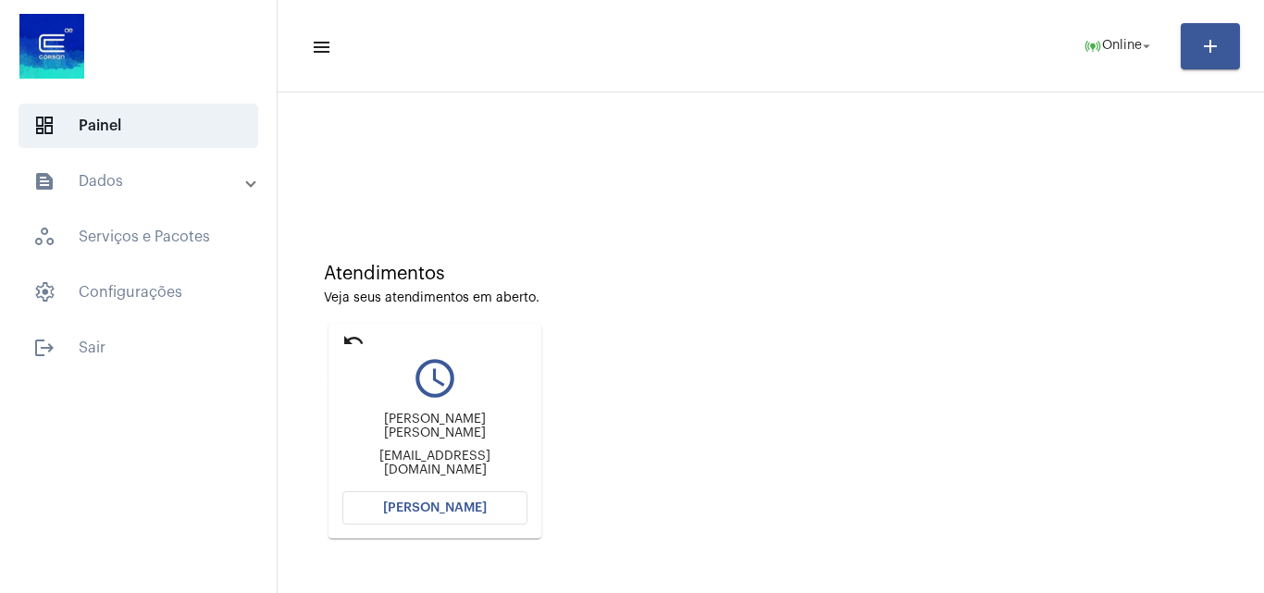
click at [349, 341] on mat-icon "undo" at bounding box center [353, 340] width 22 height 22
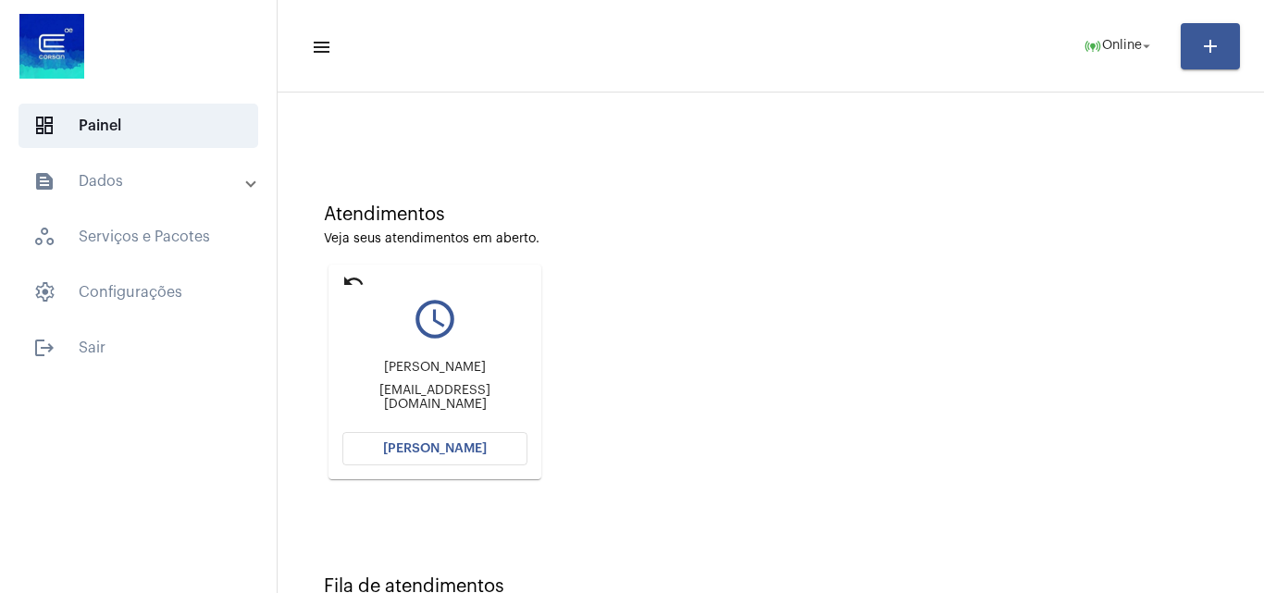
scroll to position [130, 0]
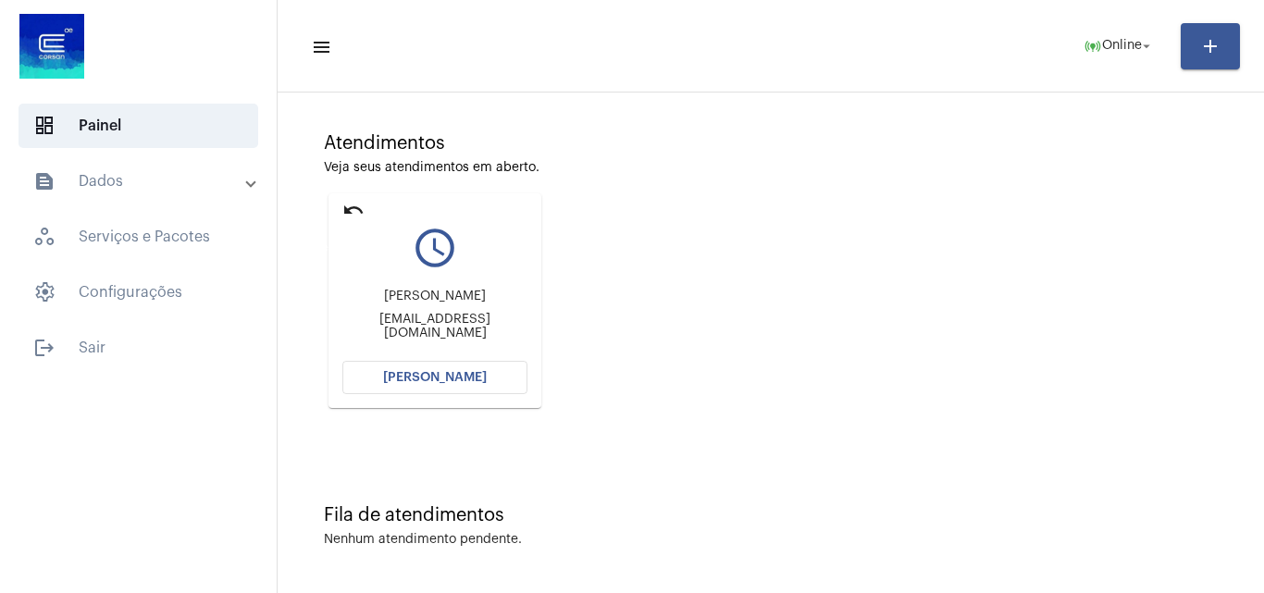
drag, startPoint x: 357, startPoint y: 212, endPoint x: 318, endPoint y: 206, distance: 39.3
click at [358, 210] on mat-icon "undo" at bounding box center [353, 210] width 22 height 22
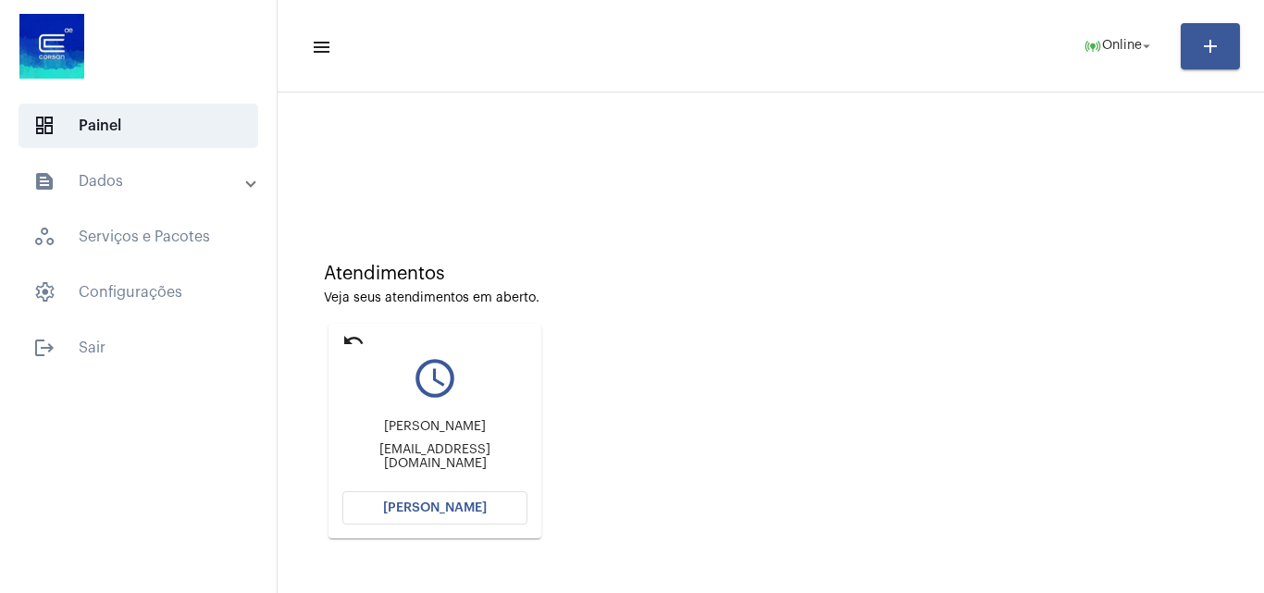
click at [456, 487] on mat-card "undo query_builder Nivia Regina Correa niviarcorrea@gmail.com Abrir Chamada" at bounding box center [435, 431] width 213 height 215
click at [454, 515] on button "Abrir Chamada" at bounding box center [434, 507] width 185 height 33
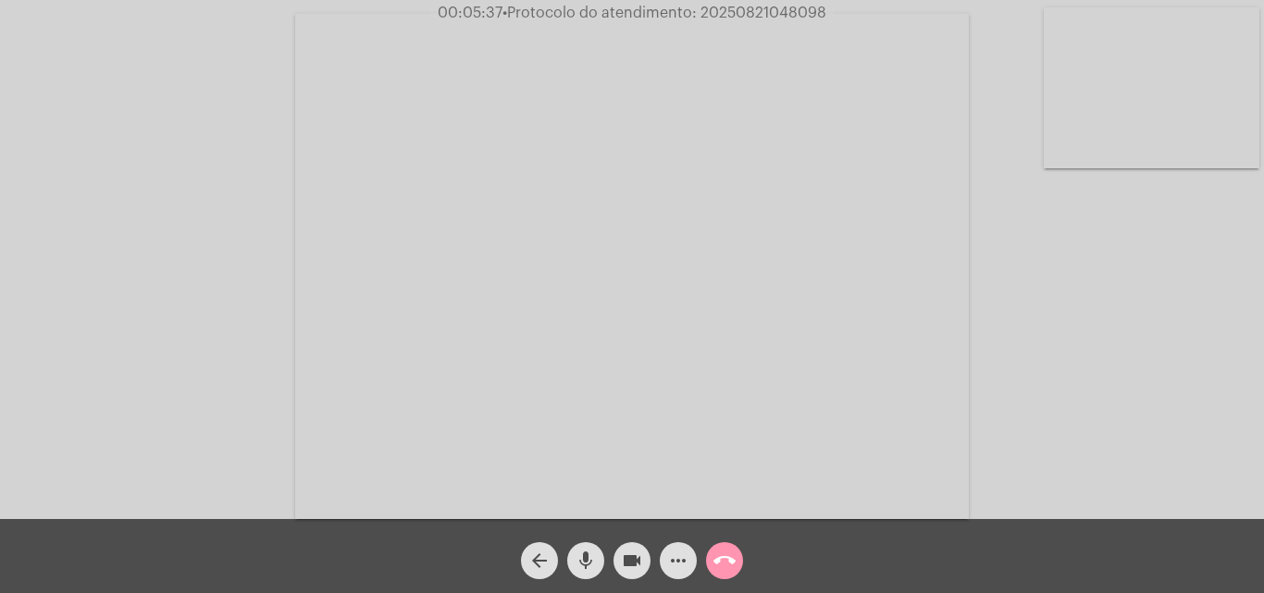
click at [1100, 71] on video at bounding box center [1152, 87] width 216 height 161
click at [271, 273] on video at bounding box center [233, 264] width 216 height 161
drag, startPoint x: 1130, startPoint y: 100, endPoint x: 1105, endPoint y: 115, distance: 29.0
click at [1130, 101] on video at bounding box center [1152, 87] width 216 height 161
click at [267, 285] on video at bounding box center [233, 264] width 216 height 161
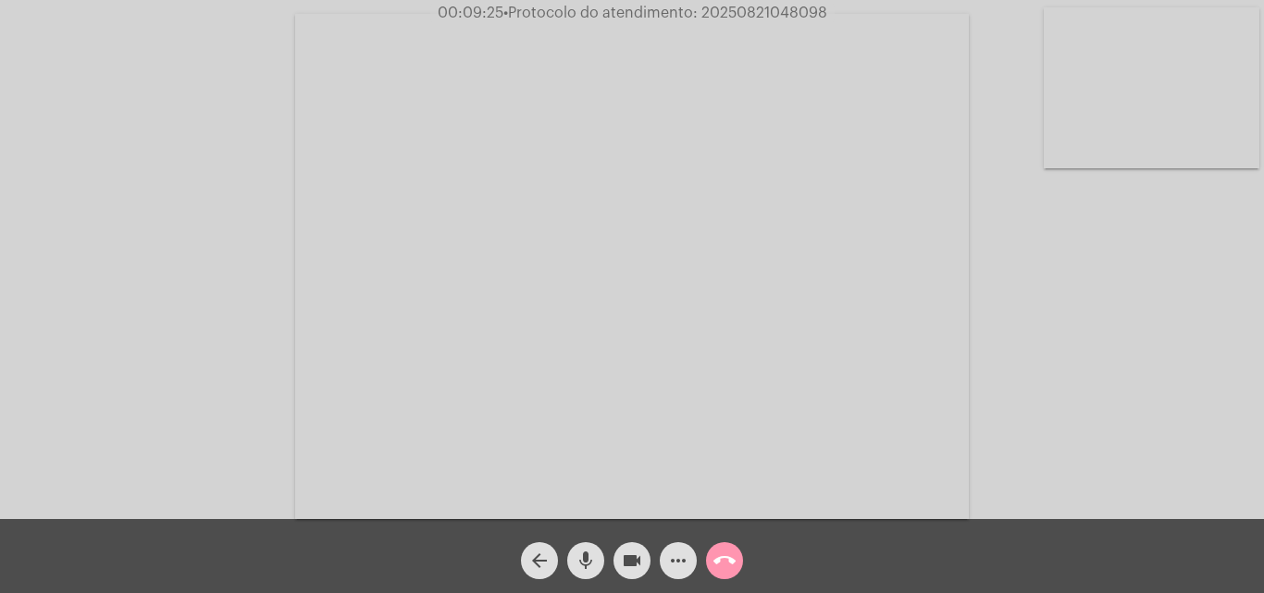
click at [1249, 147] on div "Acessando Câmera e Microfone..." at bounding box center [632, 259] width 1264 height 519
click at [1176, 126] on video at bounding box center [1152, 87] width 216 height 161
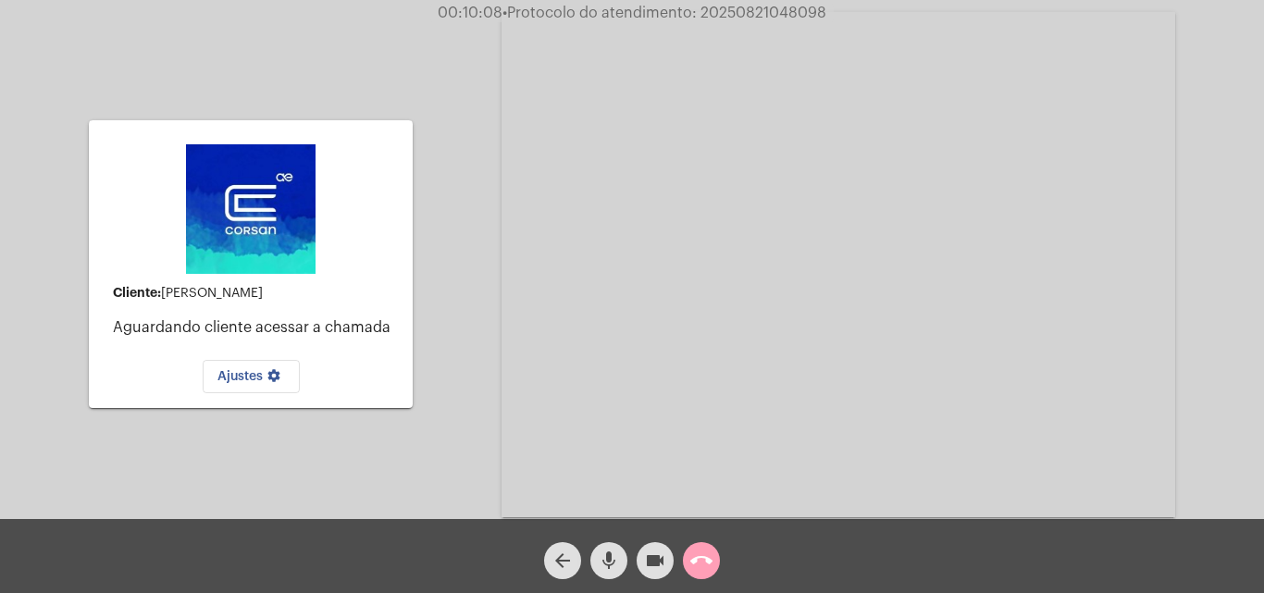
click at [702, 559] on mat-icon "call_end" at bounding box center [701, 561] width 22 height 22
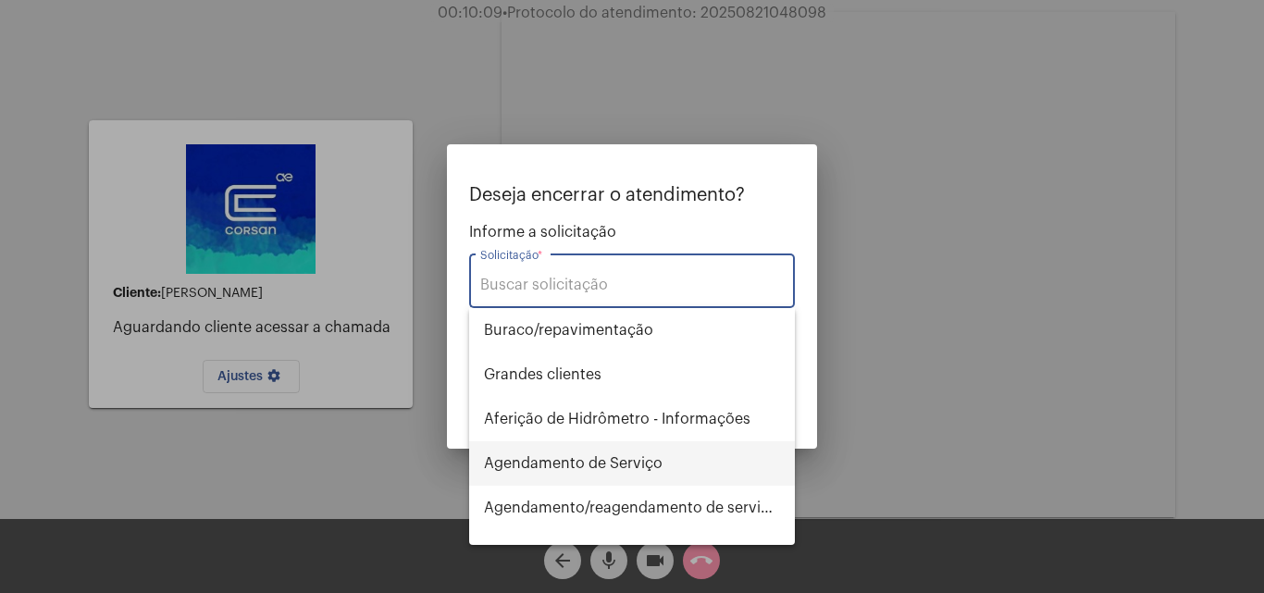
type input "k"
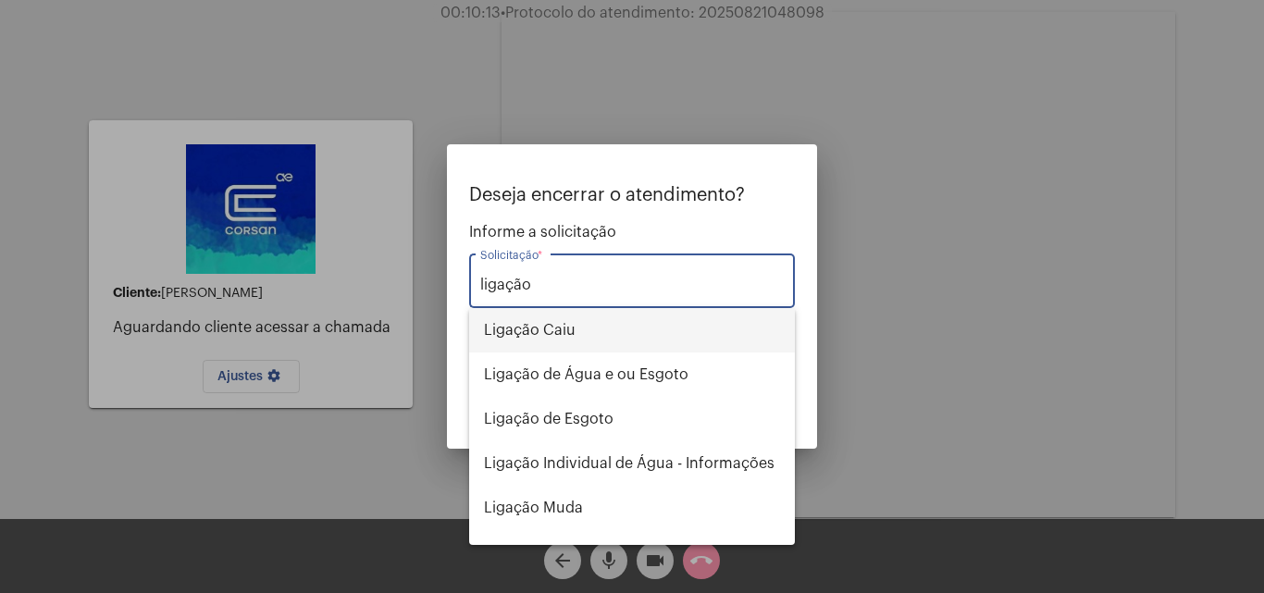
click at [607, 320] on span "Ligação Caiu" at bounding box center [632, 330] width 296 height 44
type input "Ligação Caiu"
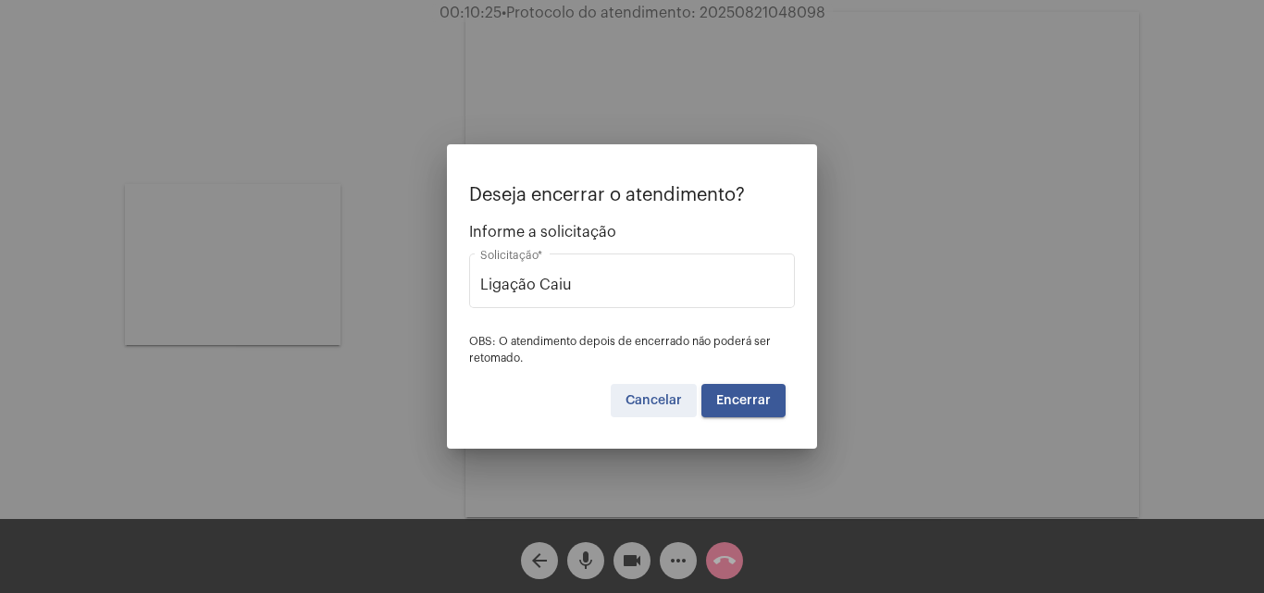
click at [658, 399] on span "Cancelar" at bounding box center [654, 400] width 56 height 13
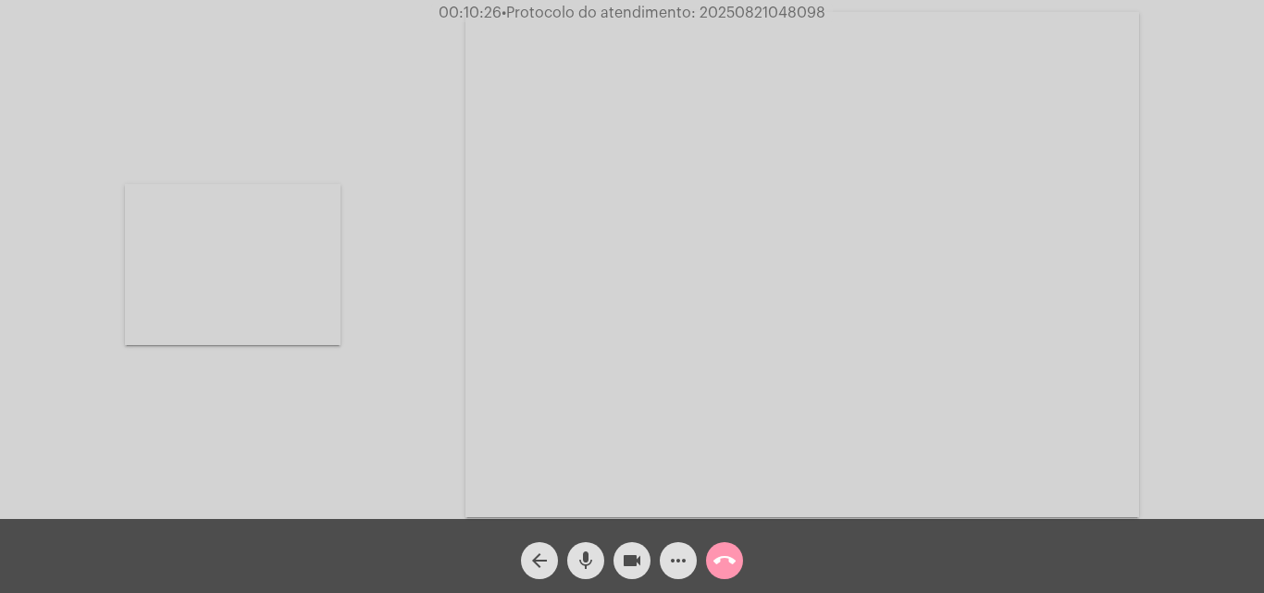
click at [229, 284] on video at bounding box center [233, 264] width 216 height 161
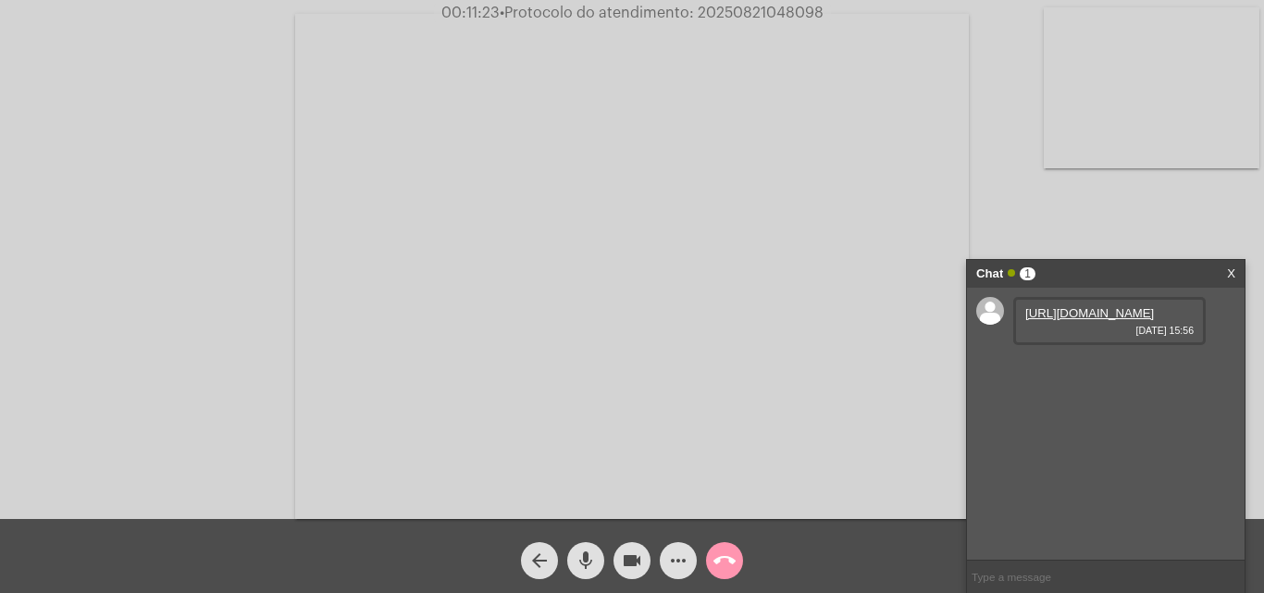
click at [1108, 320] on link "https://neft-transfer-bucket.s3.amazonaws.com/temp-0b17db50-d8ea-daf4-622b-bef7…" at bounding box center [1089, 313] width 129 height 14
click at [1096, 373] on link "https://neft-transfer-bucket.s3.amazonaws.com/temp-5142aad7-64db-8407-c5b4-7ccc…" at bounding box center [1089, 366] width 129 height 14
click at [1101, 426] on link "https://neft-transfer-bucket.s3.amazonaws.com/temp-45779d61-d42a-19e2-5d79-0221…" at bounding box center [1089, 419] width 129 height 14
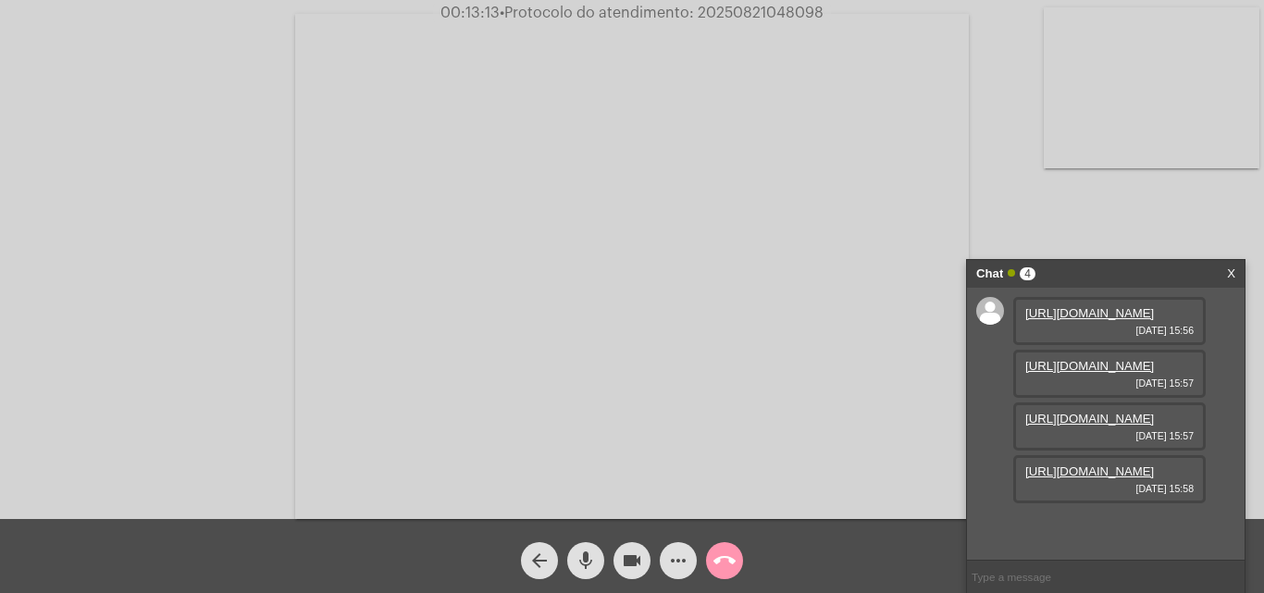
scroll to position [110, 0]
click at [1114, 478] on link "https://neft-transfer-bucket.s3.amazonaws.com/temp-747f9df9-55e4-0465-5a28-75ba…" at bounding box center [1089, 472] width 129 height 14
click at [1082, 517] on link "https://neft-transfer-bucket.s3.amazonaws.com/temp-65af5a00-4cb1-7e11-23c8-423a…" at bounding box center [1089, 524] width 129 height 14
click at [1102, 97] on video at bounding box center [1152, 87] width 216 height 161
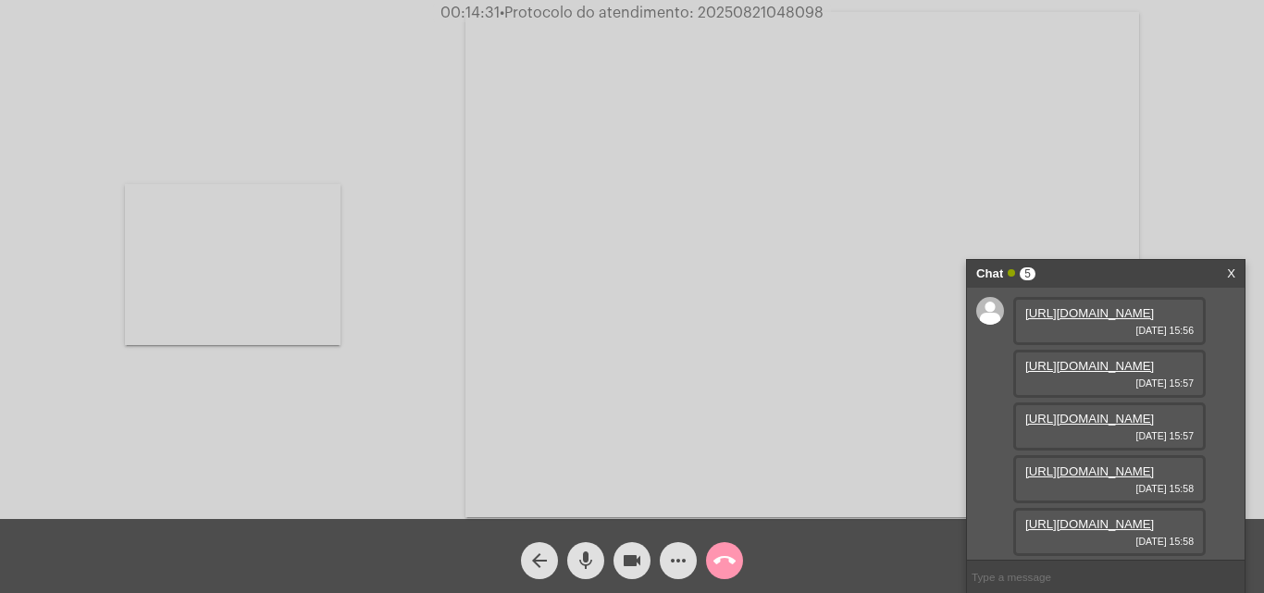
click at [286, 271] on video at bounding box center [233, 264] width 216 height 161
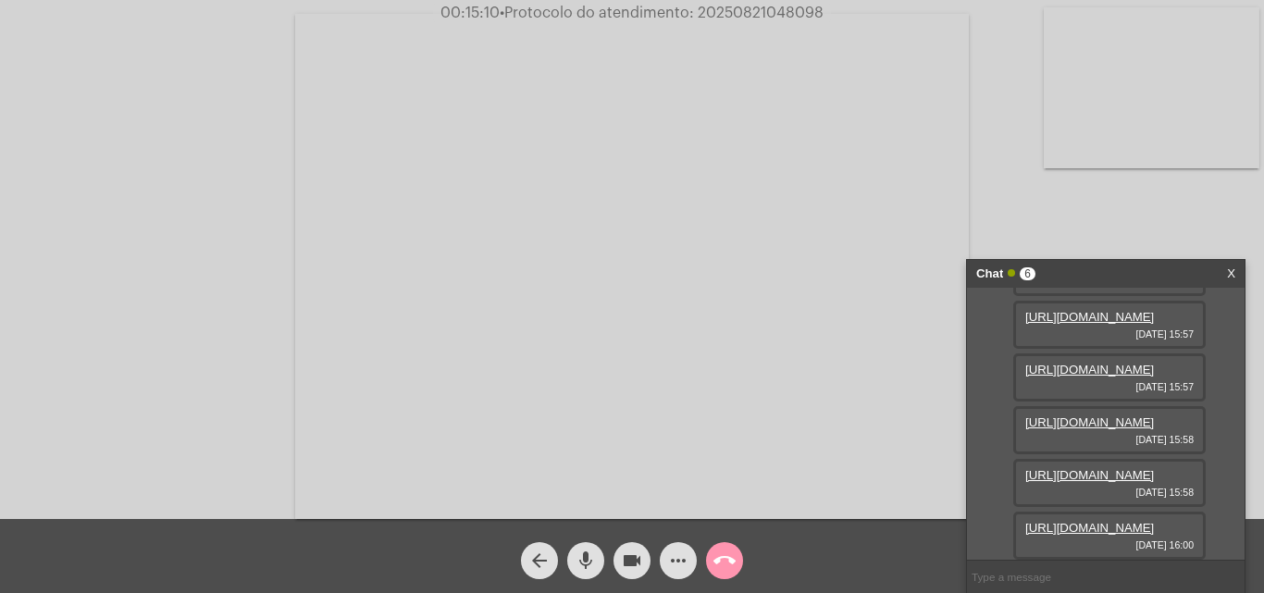
scroll to position [299, 0]
click at [1075, 522] on link "https://neft-transfer-bucket.s3.amazonaws.com/temp-9f7bcaf8-7bcb-e923-cd17-4277…" at bounding box center [1089, 528] width 129 height 14
click at [1112, 521] on link "https://neft-transfer-bucket.s3.amazonaws.com/temp-e15b7c5f-a646-6c81-b996-63d7…" at bounding box center [1089, 528] width 129 height 14
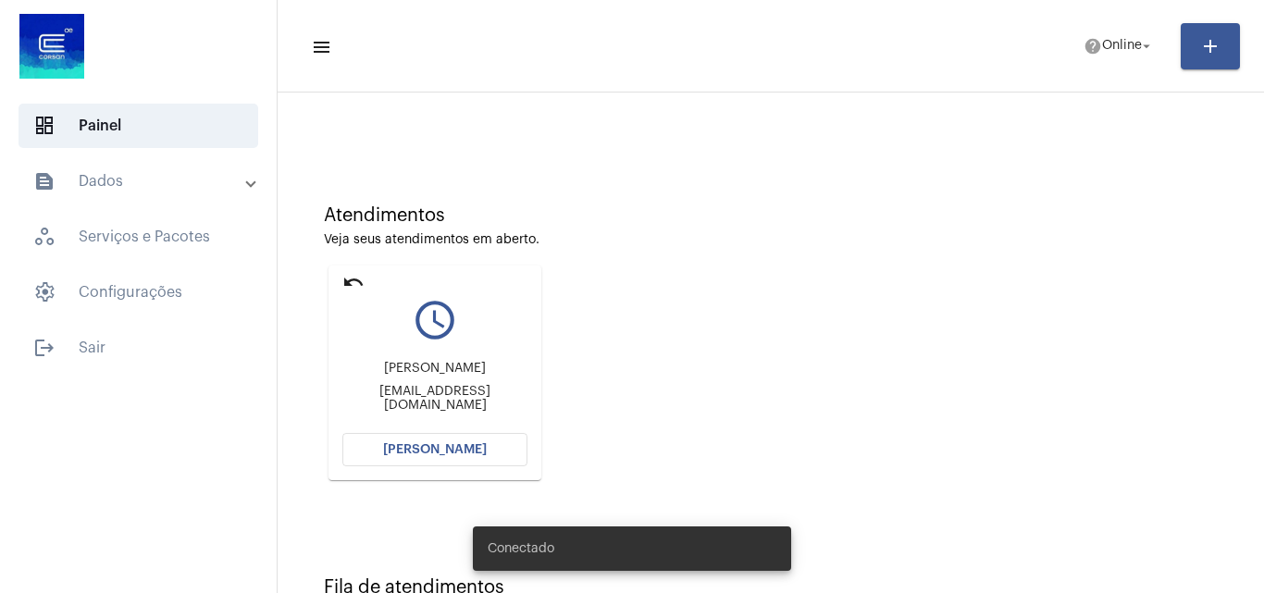
scroll to position [130, 0]
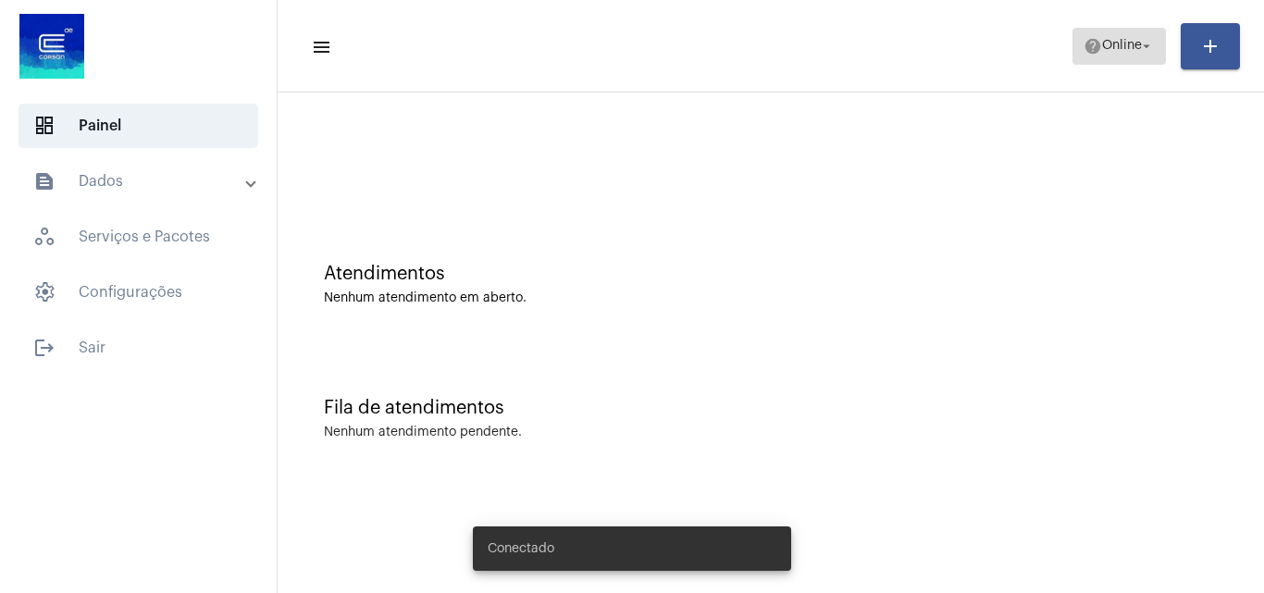
click at [1112, 52] on span "Online" at bounding box center [1122, 46] width 40 height 13
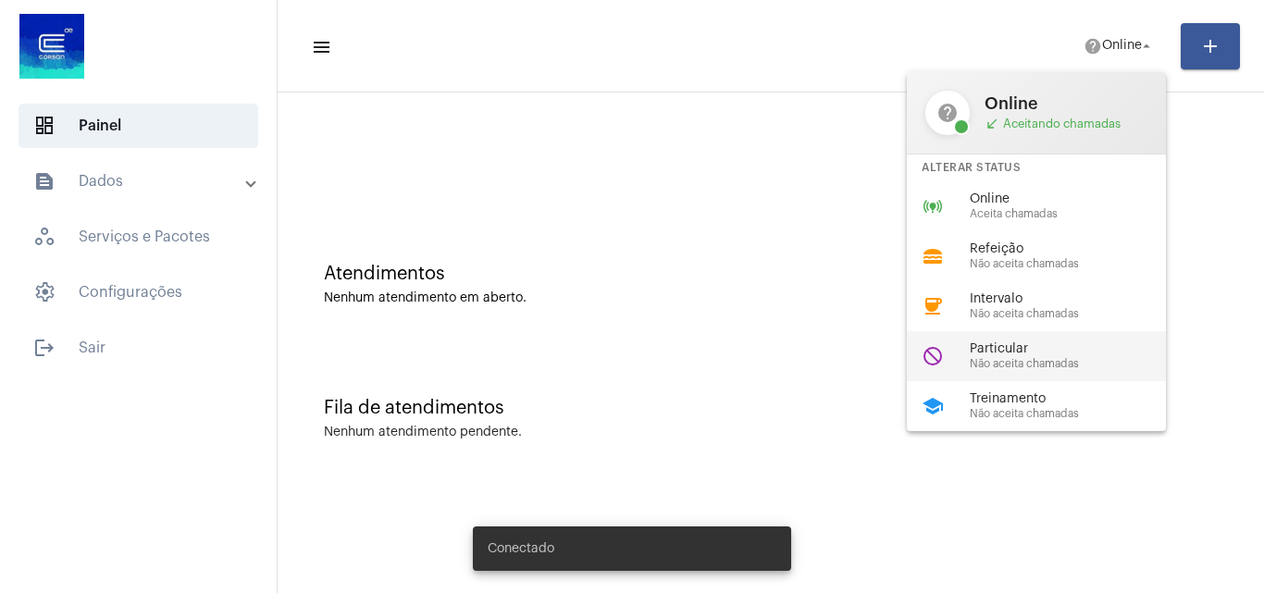
click at [999, 355] on span "Particular" at bounding box center [1075, 349] width 211 height 14
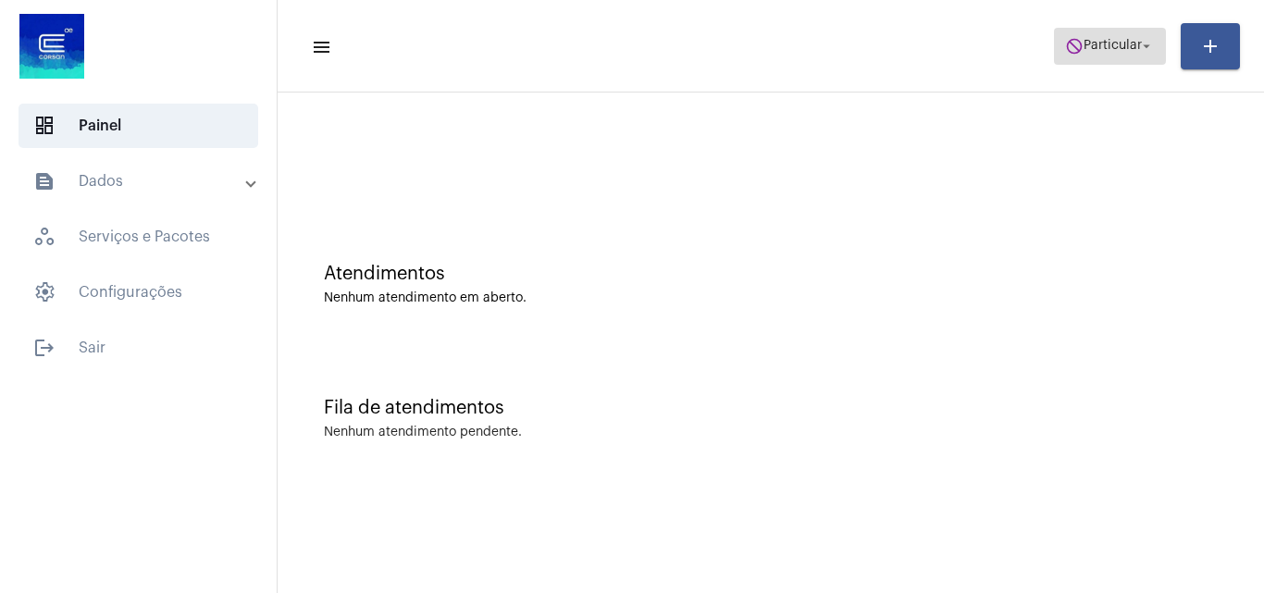
click at [1071, 38] on mat-icon "do_not_disturb" at bounding box center [1074, 46] width 19 height 19
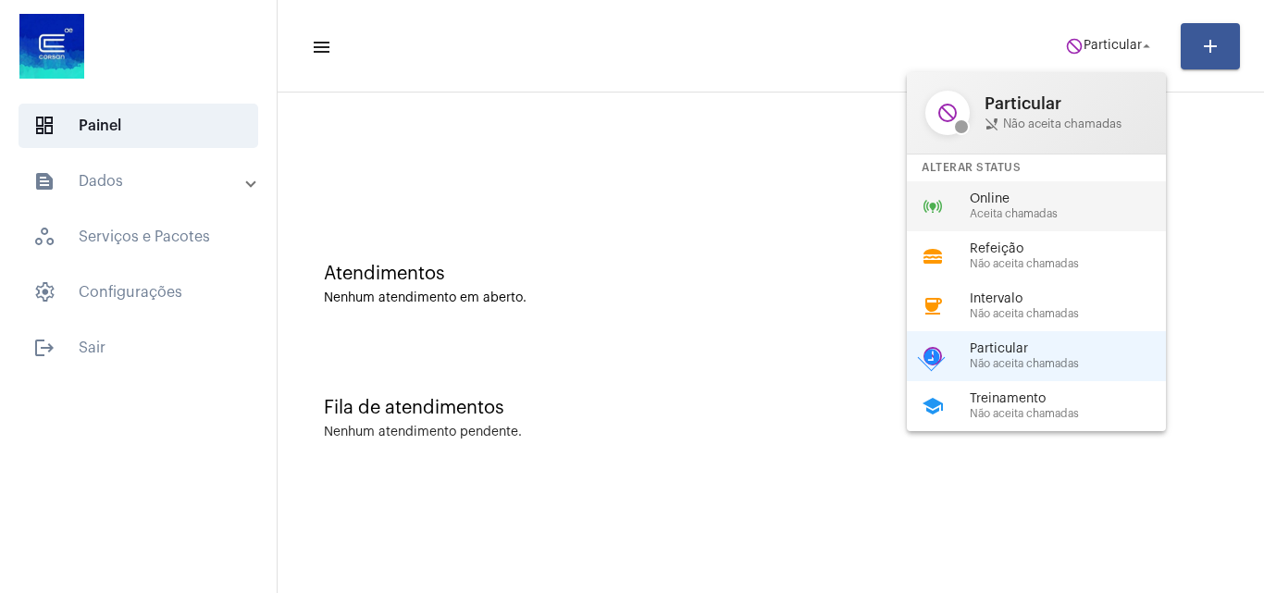
click at [1042, 196] on span "Online" at bounding box center [1075, 199] width 211 height 14
